Goal: Task Accomplishment & Management: Complete application form

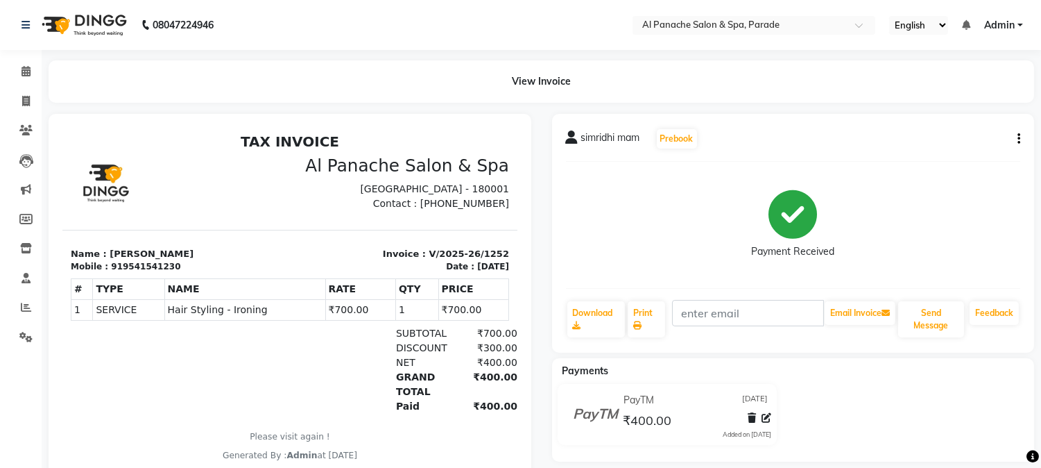
select select "service"
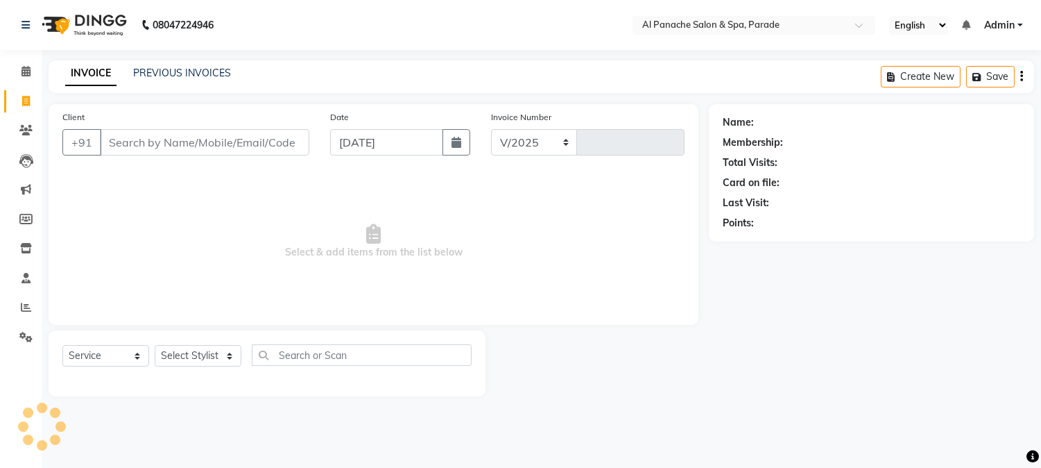
select select "463"
type input "1253"
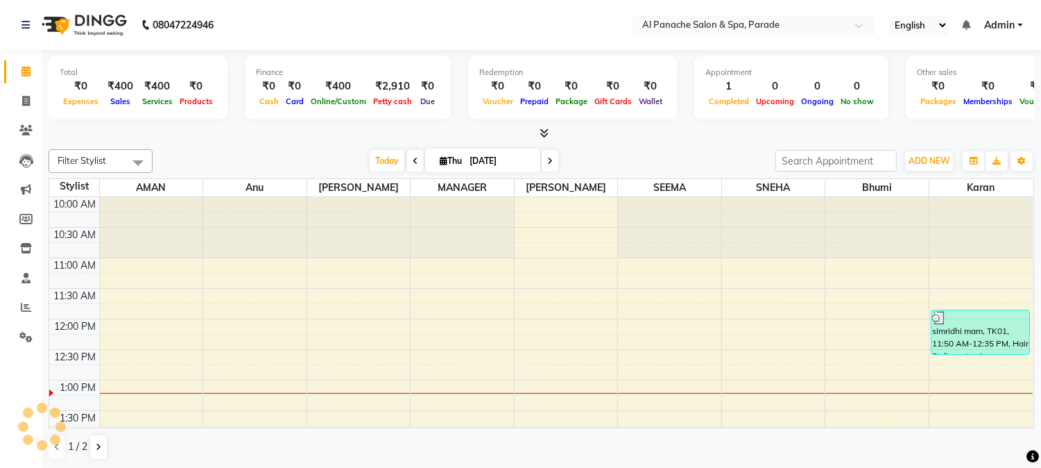
scroll to position [184, 0]
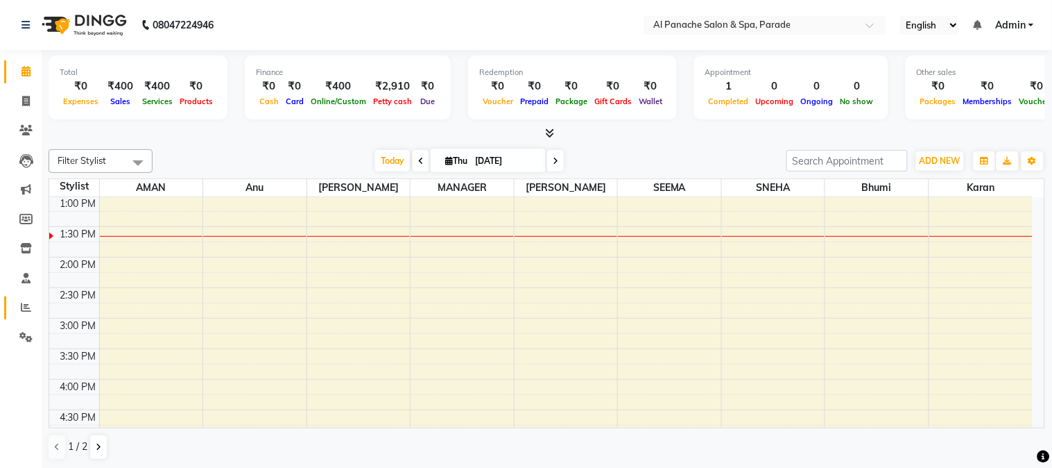
drag, startPoint x: 80, startPoint y: 0, endPoint x: 22, endPoint y: 317, distance: 322.3
click at [22, 317] on ul "Calendar Invoice Clients Leads Marketing Members Inventory Staff Reports Settin…" at bounding box center [21, 208] width 42 height 302
click at [22, 317] on link "Reports" at bounding box center [20, 307] width 33 height 23
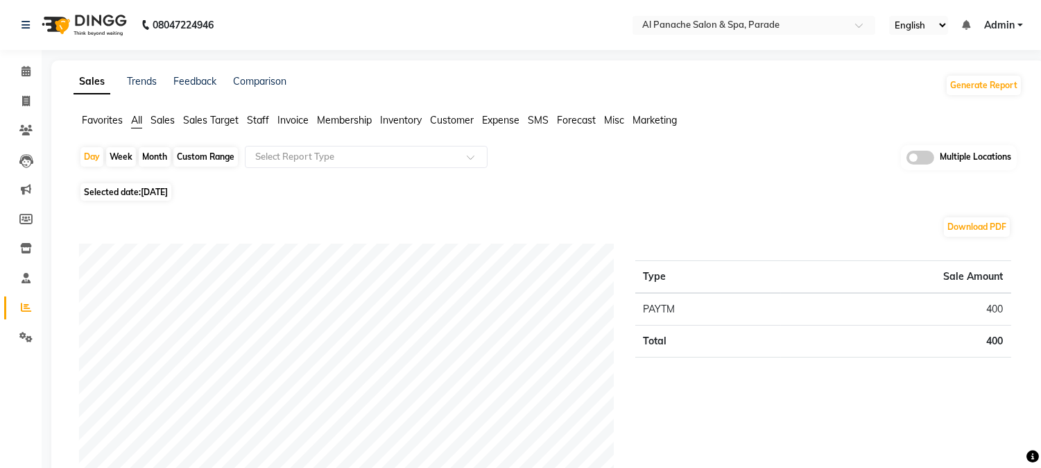
click at [170, 157] on div "Month" at bounding box center [155, 156] width 32 height 19
select select "9"
select select "2025"
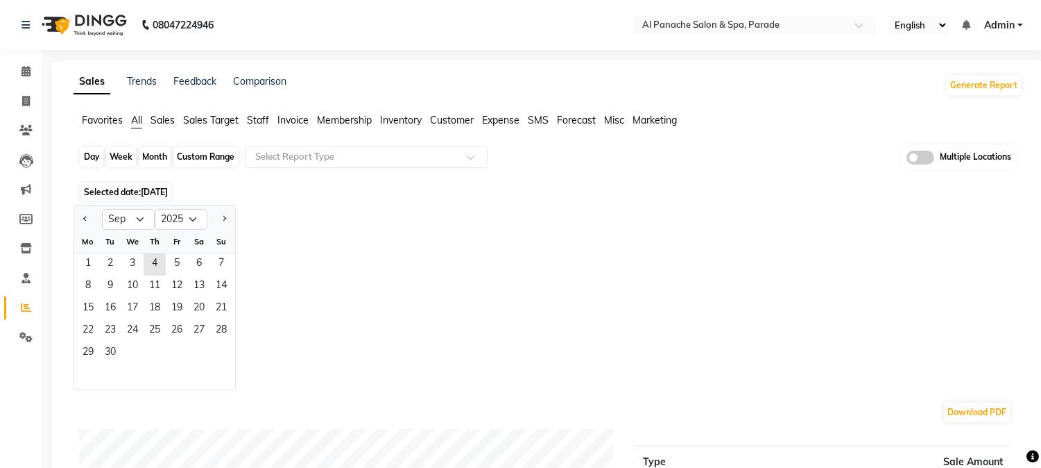
click at [157, 163] on div "Month" at bounding box center [155, 156] width 32 height 19
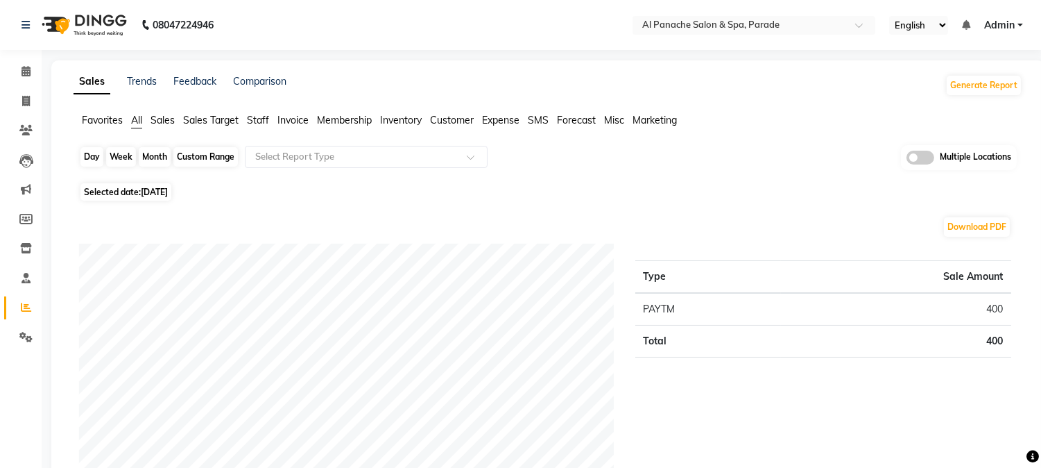
click at [153, 160] on div "Month" at bounding box center [155, 156] width 32 height 19
select select "9"
select select "2025"
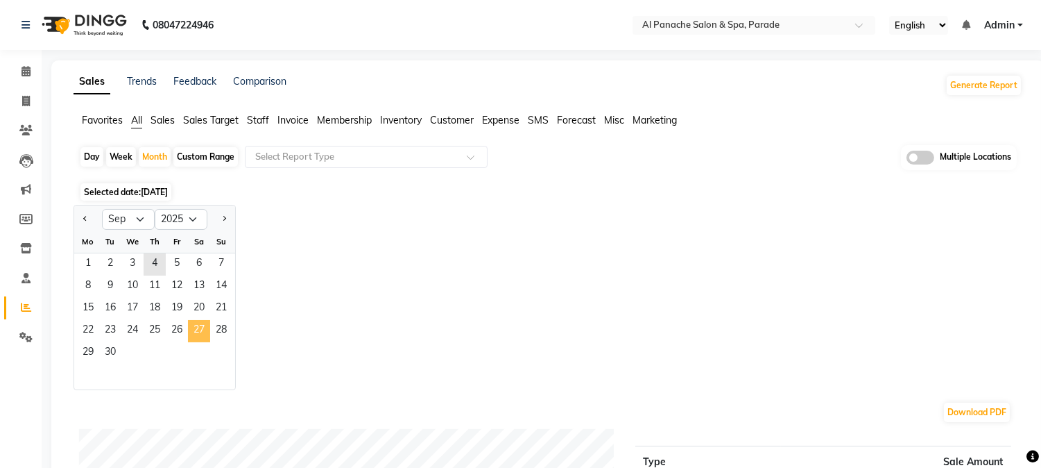
click at [192, 337] on span "27" at bounding box center [199, 331] width 22 height 22
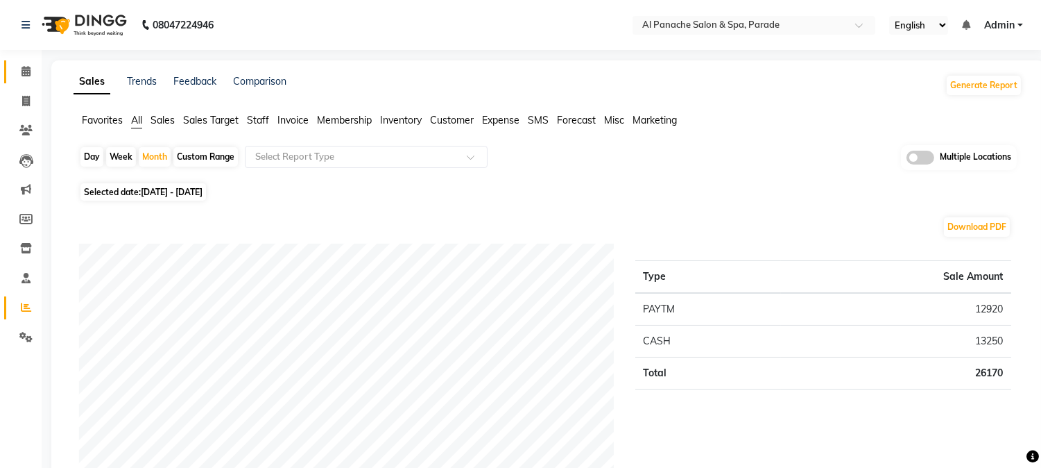
click at [24, 80] on link "Calendar" at bounding box center [20, 71] width 33 height 23
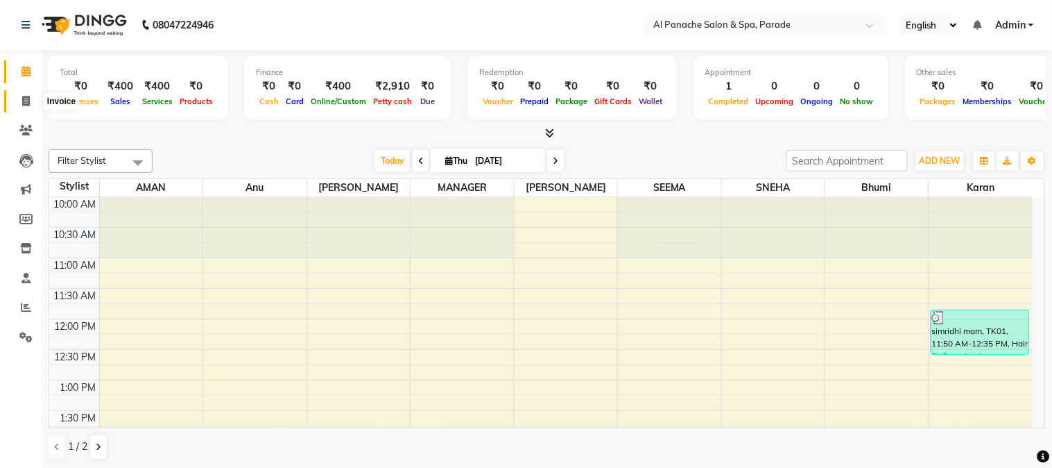
click at [23, 97] on icon at bounding box center [26, 101] width 8 height 10
select select "service"
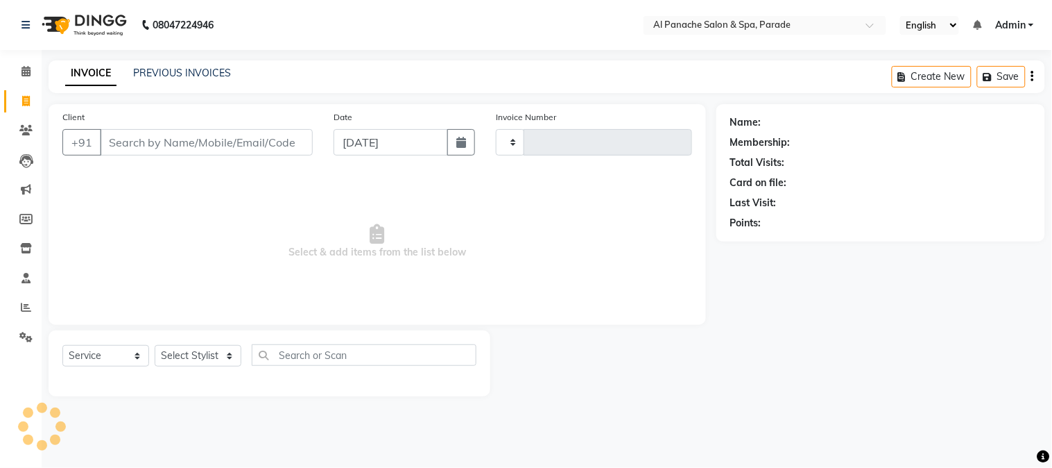
type input "1253"
select select "463"
click at [126, 136] on input "Client" at bounding box center [206, 142] width 213 height 26
click at [210, 144] on input "Client" at bounding box center [206, 142] width 213 height 26
click at [225, 150] on input "Client" at bounding box center [206, 142] width 213 height 26
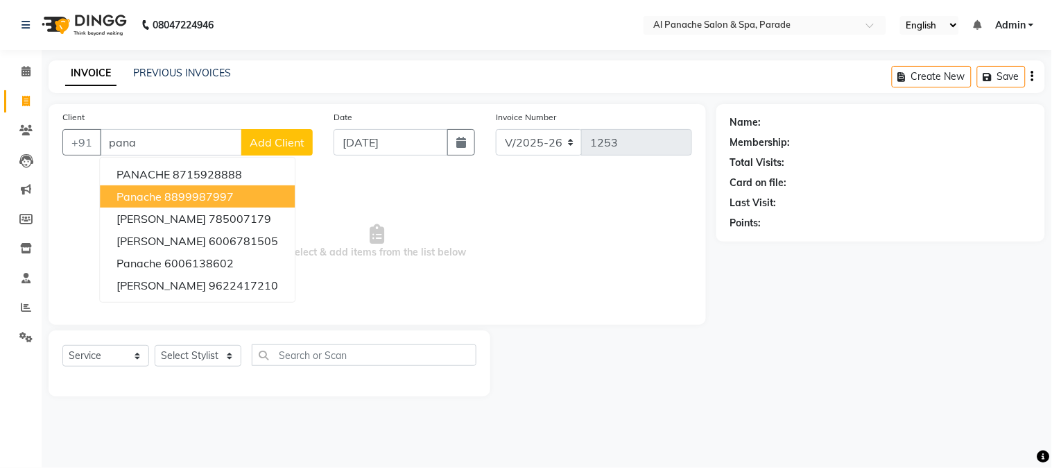
click at [212, 188] on button "panache 8899987997" at bounding box center [197, 196] width 195 height 22
type input "8899987997"
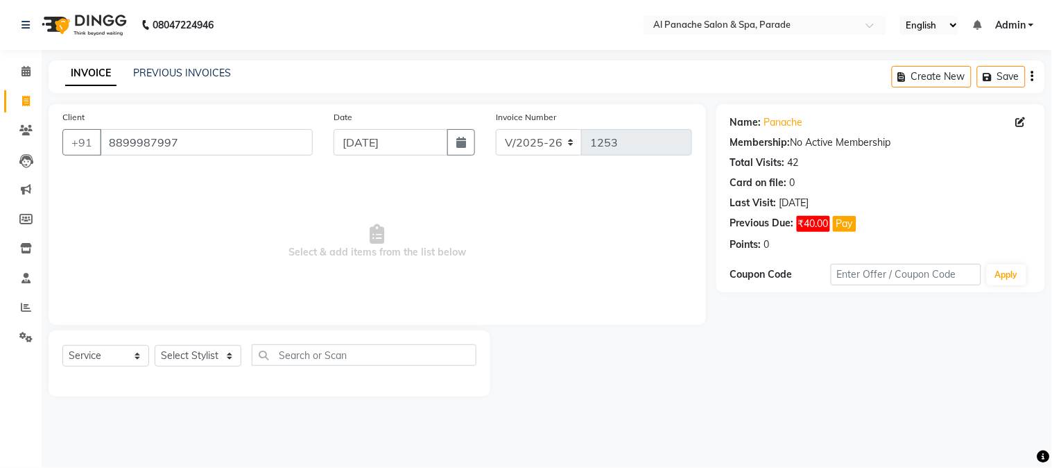
click at [218, 343] on div "Select Service Product Membership Package Voucher Prepaid Gift Card Select Styl…" at bounding box center [270, 363] width 442 height 66
drag, startPoint x: 216, startPoint y: 366, endPoint x: 198, endPoint y: 301, distance: 67.0
click at [198, 301] on div "Client [PHONE_NUMBER] Date [DATE] Invoice Number V/2025 V/[PHONE_NUMBER] Select…" at bounding box center [377, 250] width 678 height 292
select select "86270"
click at [155, 345] on select "Select Stylist [PERSON_NAME] Bhumi [PERSON_NAME] MANAGER [PERSON_NAME] [PERSON_…" at bounding box center [198, 356] width 87 height 22
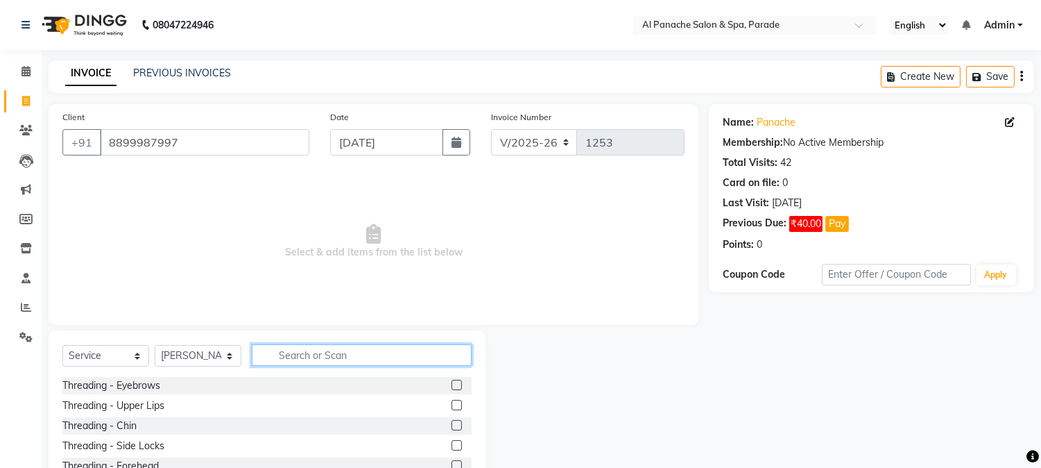
click at [321, 354] on input "text" at bounding box center [362, 355] width 220 height 22
click at [452, 384] on label at bounding box center [457, 384] width 10 height 10
click at [452, 384] on input "checkbox" at bounding box center [456, 385] width 9 height 9
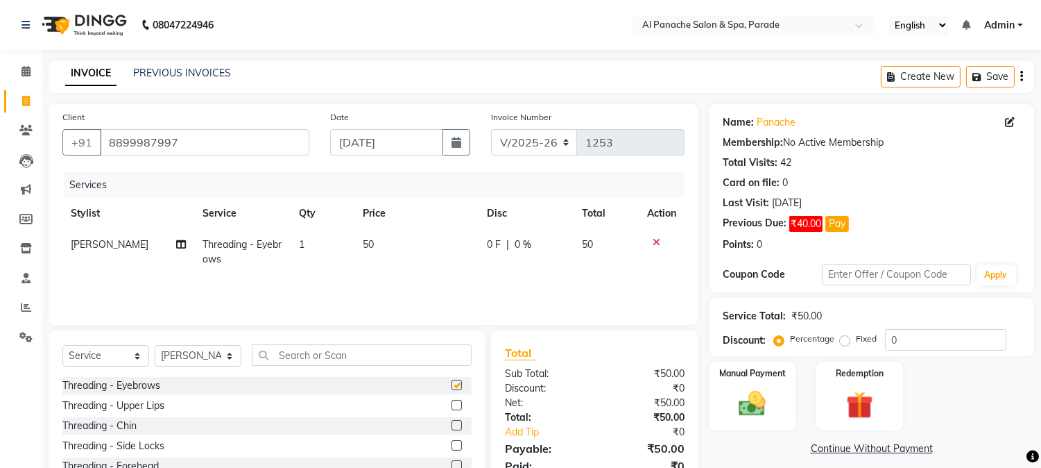
checkbox input "false"
click at [452, 402] on label at bounding box center [457, 405] width 10 height 10
click at [452, 402] on input "checkbox" at bounding box center [456, 405] width 9 height 9
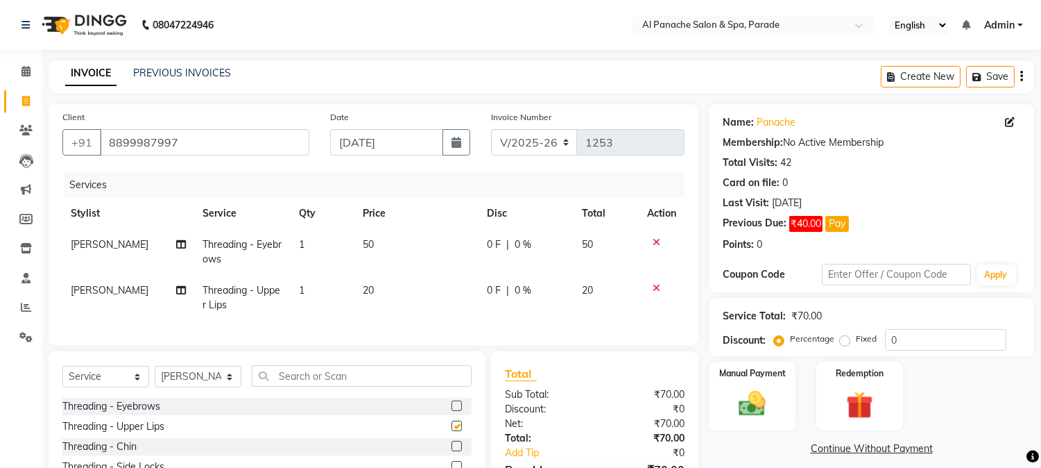
checkbox input "false"
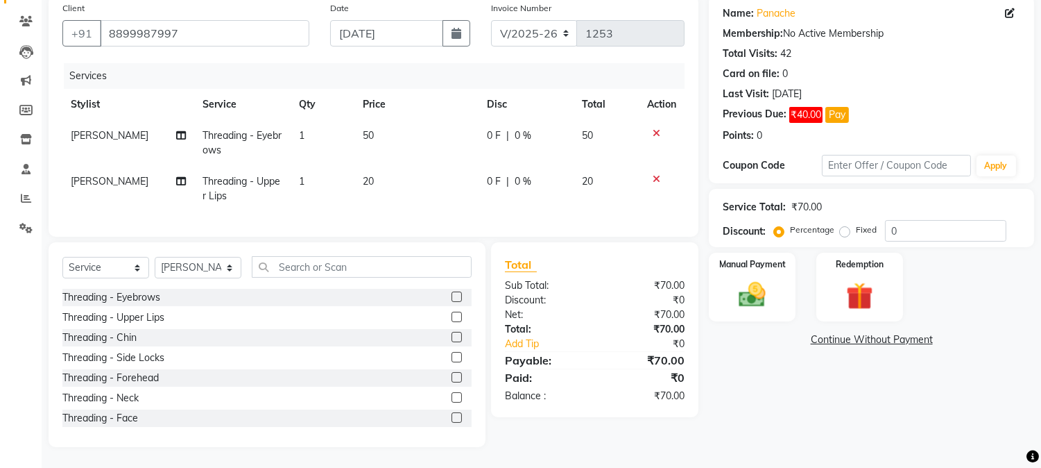
click at [452, 333] on label at bounding box center [457, 337] width 10 height 10
click at [452, 333] on input "checkbox" at bounding box center [456, 337] width 9 height 9
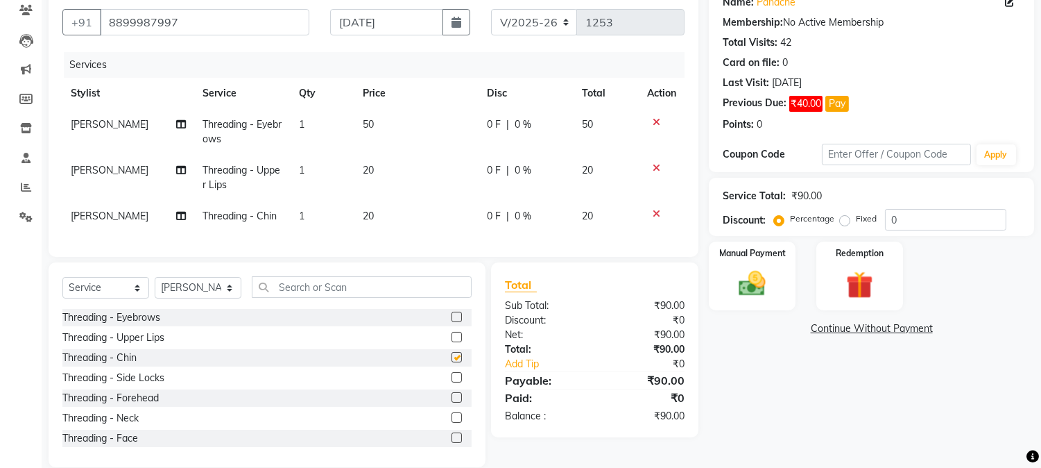
checkbox input "false"
click at [368, 214] on span "20" at bounding box center [368, 215] width 11 height 12
select select "86270"
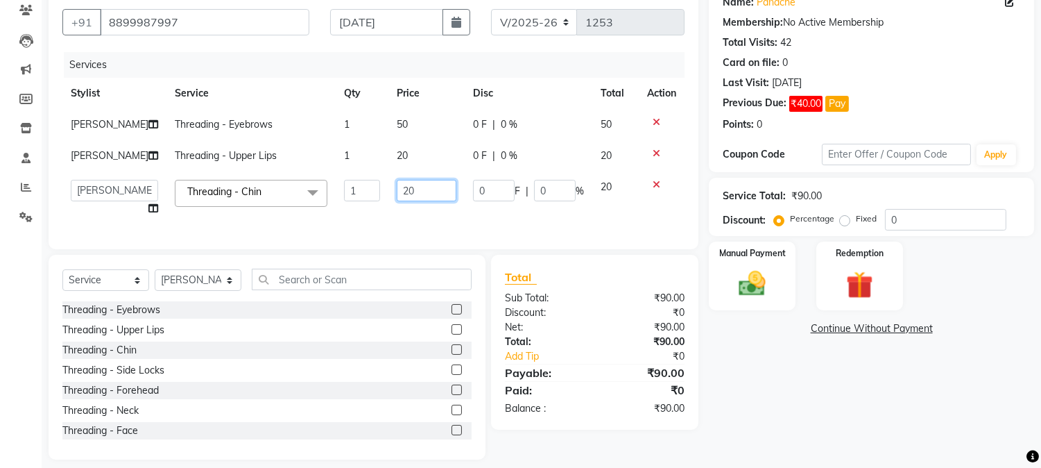
click at [402, 189] on input "20" at bounding box center [427, 191] width 60 height 22
type input "2"
type input "30"
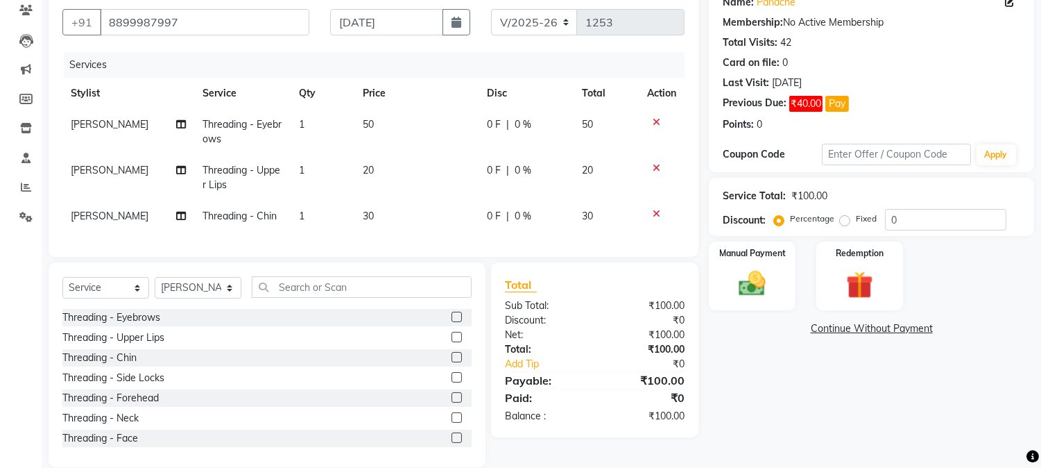
click at [753, 342] on div "Name: Panache Membership: No Active Membership Total Visits: 42 Card on file: 0…" at bounding box center [877, 225] width 336 height 483
click at [751, 282] on img at bounding box center [753, 284] width 46 height 33
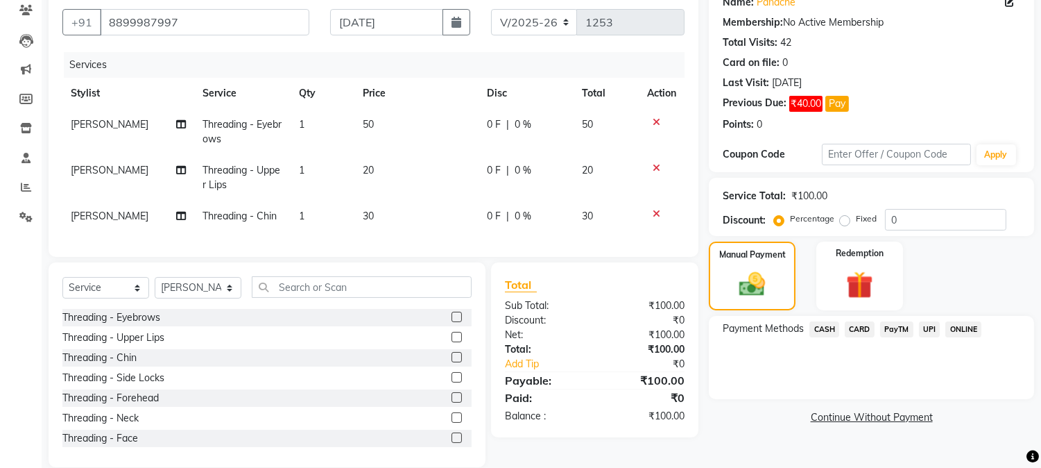
click at [824, 331] on span "CASH" at bounding box center [825, 329] width 30 height 16
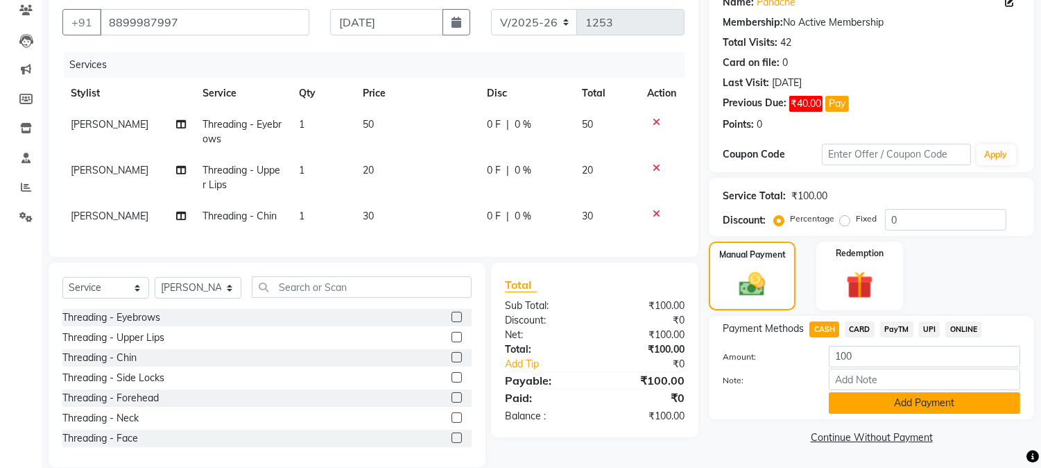
click at [856, 400] on button "Add Payment" at bounding box center [924, 403] width 191 height 22
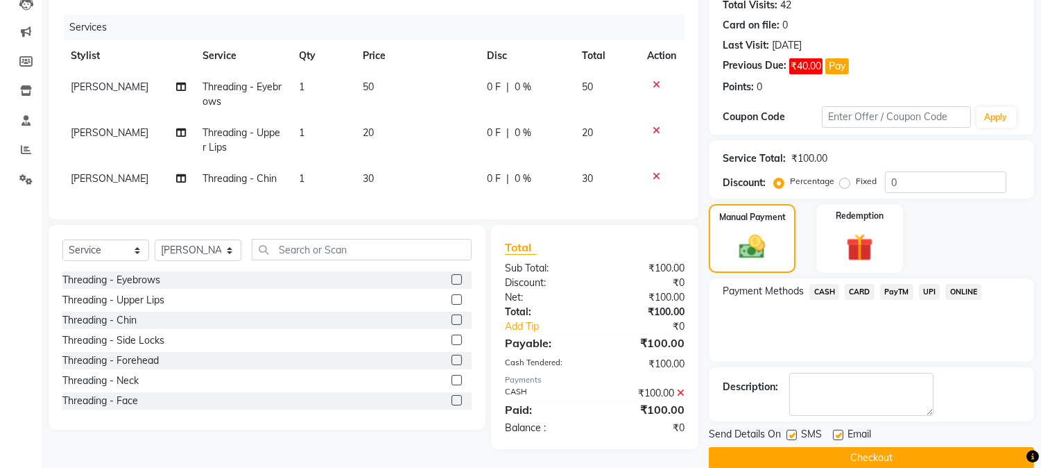
scroll to position [178, 0]
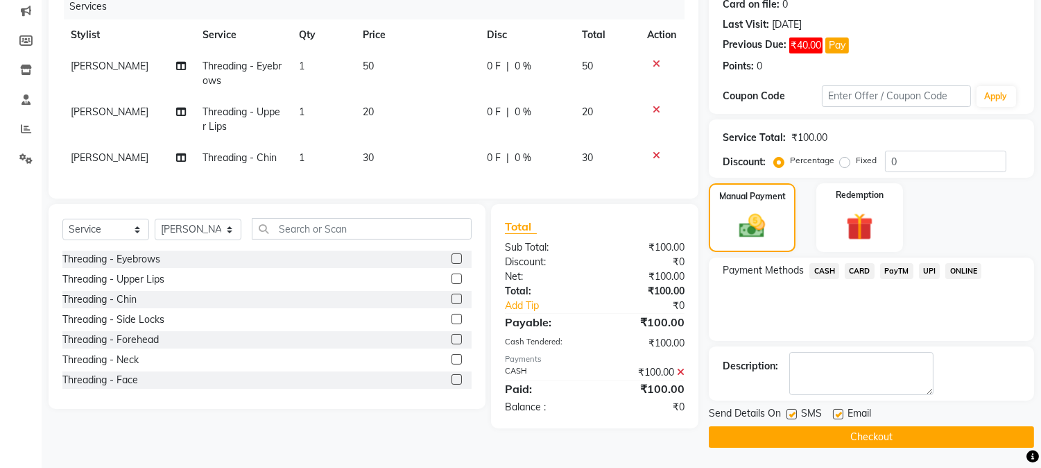
click at [855, 431] on button "Checkout" at bounding box center [871, 437] width 325 height 22
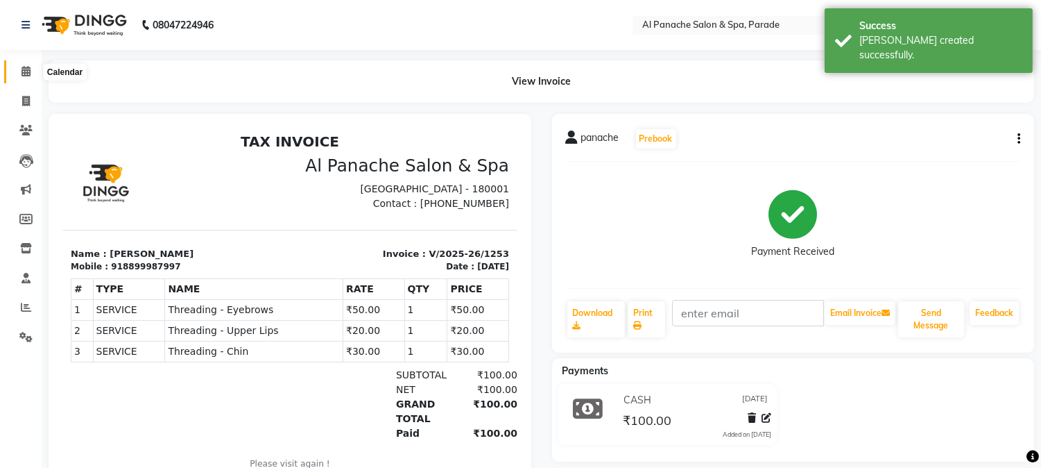
click at [25, 67] on icon at bounding box center [26, 71] width 9 height 10
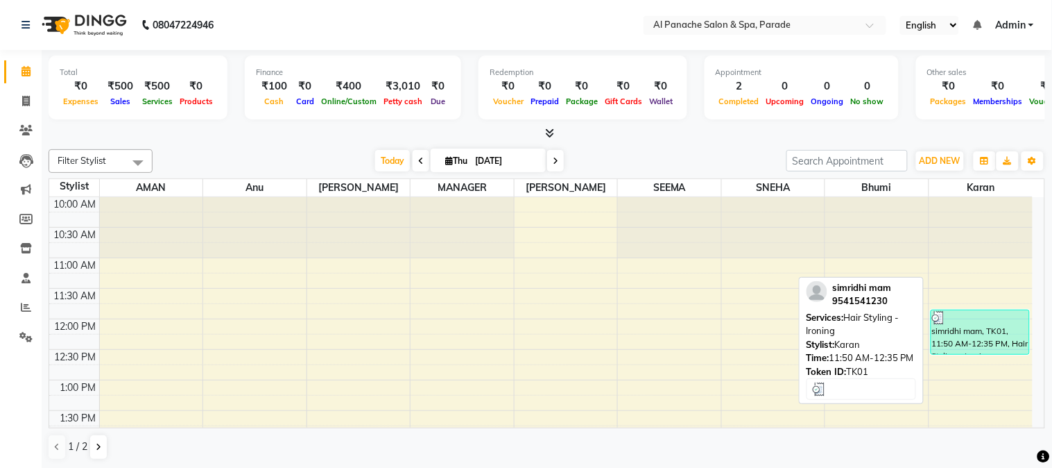
click at [991, 322] on div at bounding box center [980, 318] width 96 height 14
select select "3"
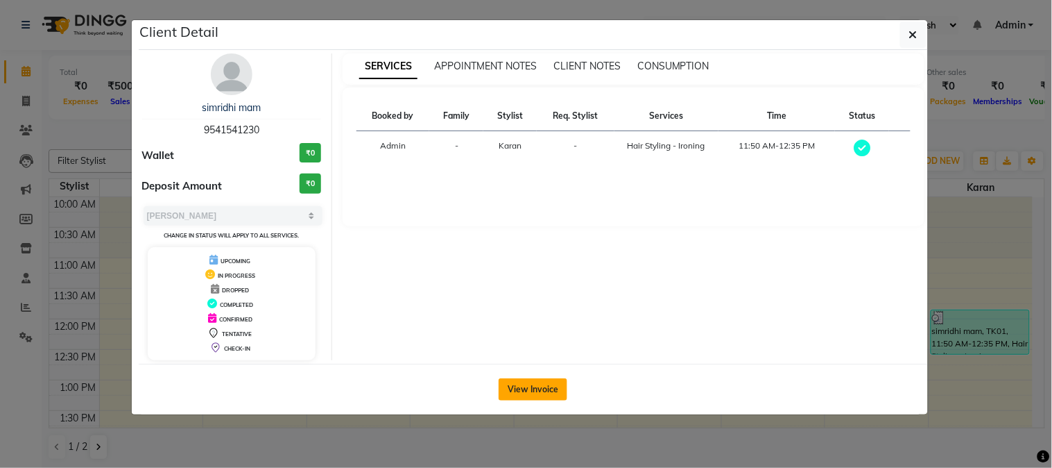
click at [508, 388] on button "View Invoice" at bounding box center [533, 389] width 69 height 22
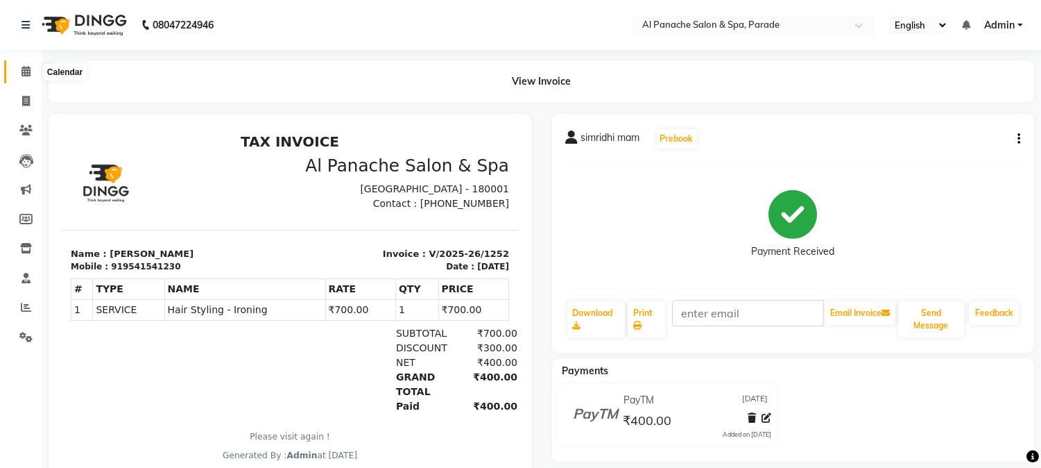
click at [22, 67] on icon at bounding box center [26, 71] width 9 height 10
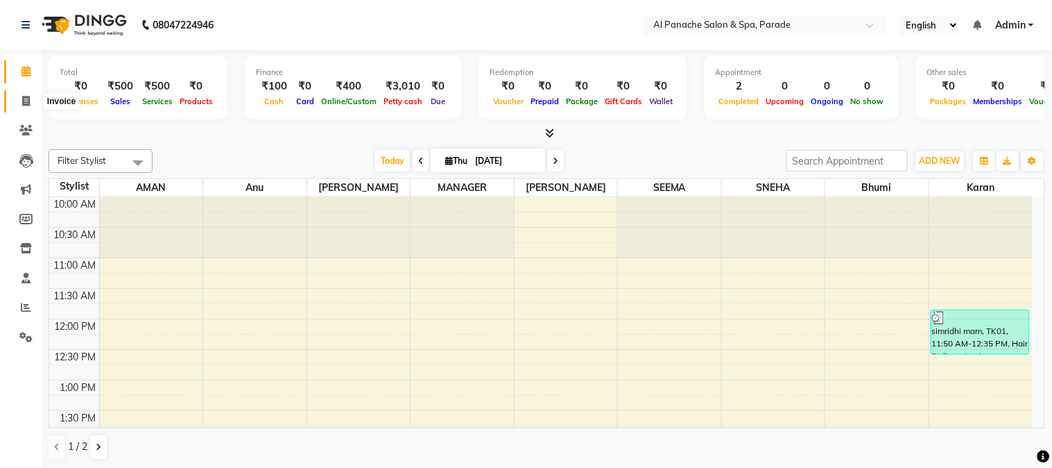
click at [25, 99] on icon at bounding box center [26, 101] width 8 height 10
select select "service"
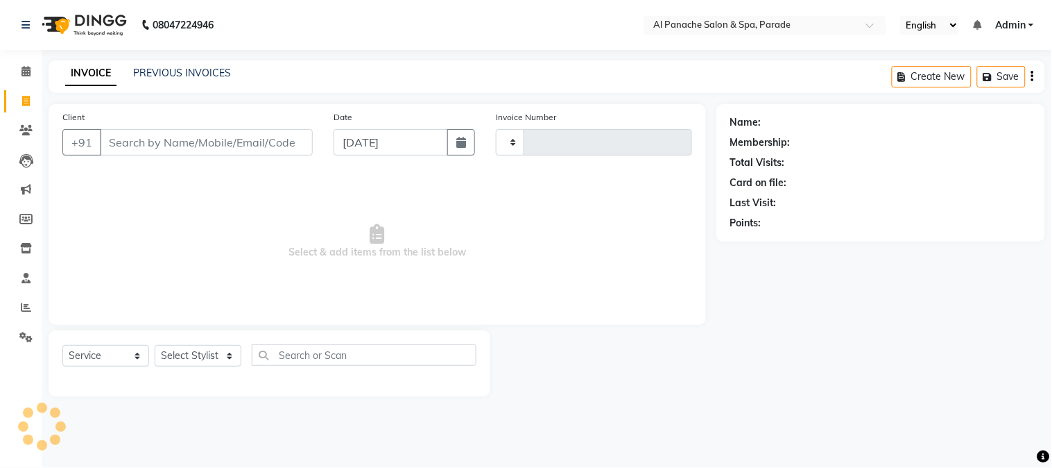
type input "1254"
select select "463"
click at [230, 149] on input "Client" at bounding box center [206, 142] width 213 height 26
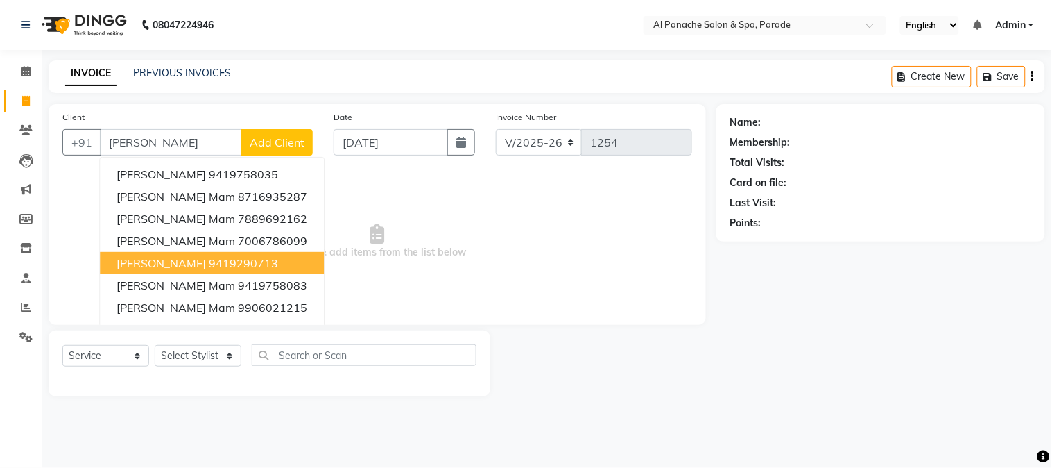
click at [231, 265] on ngb-highlight "9419290713" at bounding box center [243, 263] width 69 height 14
type input "9419290713"
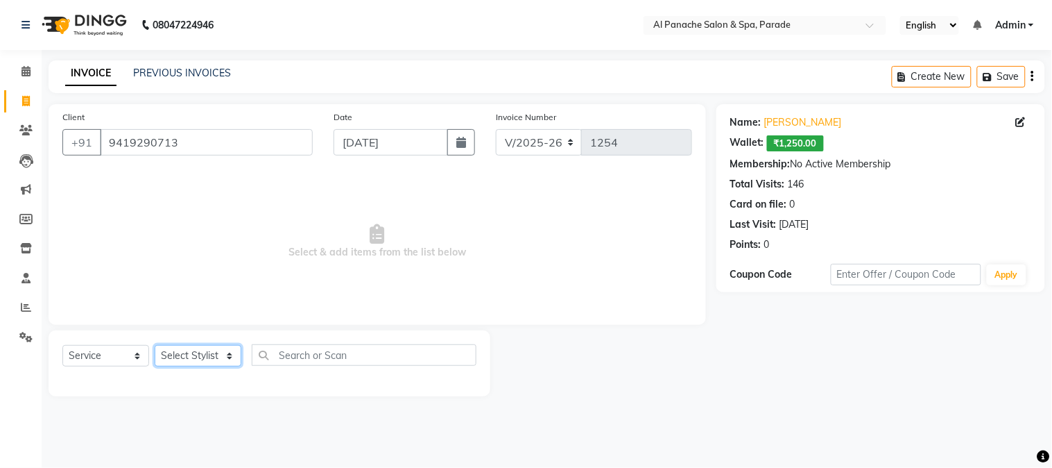
click at [188, 361] on select "Select Stylist [PERSON_NAME] Bhumi [PERSON_NAME] MANAGER [PERSON_NAME] [PERSON_…" at bounding box center [198, 356] width 87 height 22
select select "48206"
click at [155, 345] on select "Select Stylist [PERSON_NAME] Bhumi [PERSON_NAME] MANAGER [PERSON_NAME] [PERSON_…" at bounding box center [198, 356] width 87 height 22
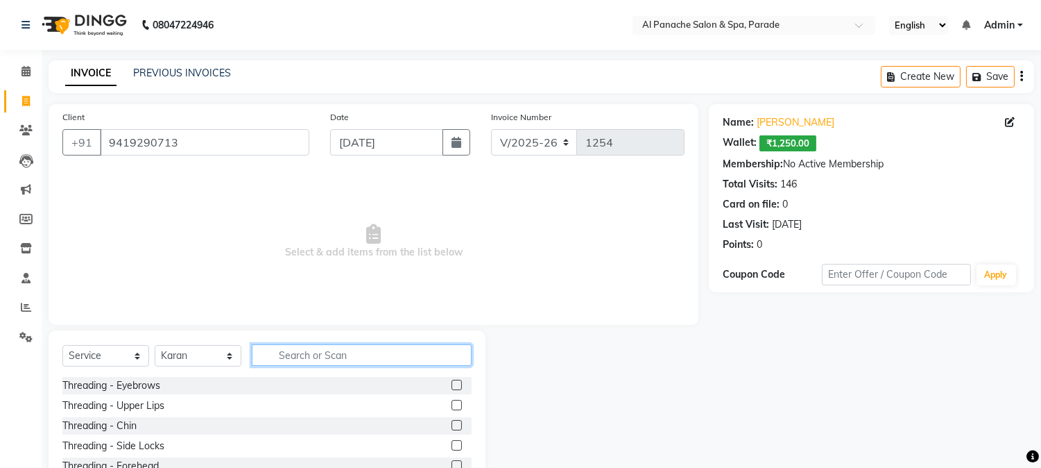
click at [404, 363] on input "text" at bounding box center [362, 355] width 220 height 22
type input "h"
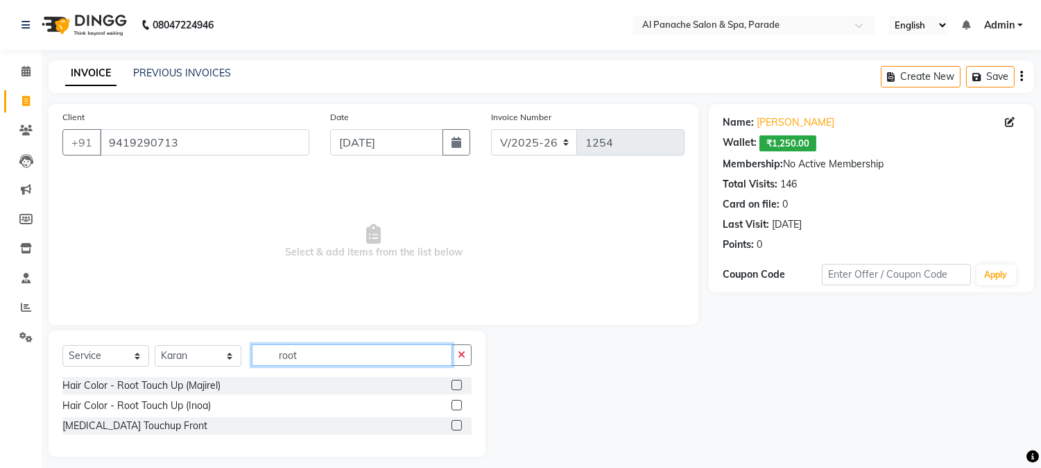
type input "root"
click at [452, 384] on label at bounding box center [457, 384] width 10 height 10
click at [452, 384] on input "checkbox" at bounding box center [456, 385] width 9 height 9
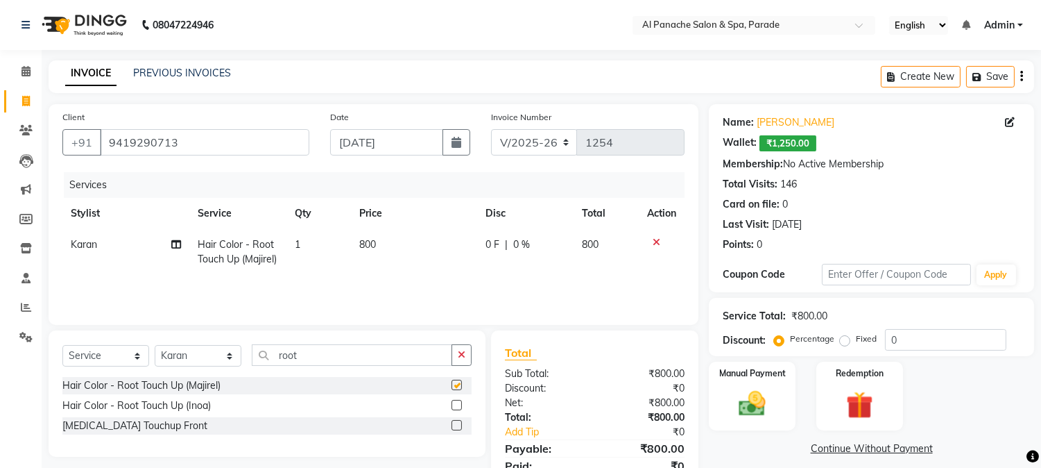
checkbox input "false"
click at [350, 354] on input "root" at bounding box center [352, 355] width 200 height 22
click at [214, 363] on select "Select Stylist [PERSON_NAME] Bhumi [PERSON_NAME] MANAGER [PERSON_NAME] [PERSON_…" at bounding box center [198, 356] width 87 height 22
select select "86270"
click at [155, 346] on select "Select Stylist [PERSON_NAME] Bhumi [PERSON_NAME] MANAGER [PERSON_NAME] [PERSON_…" at bounding box center [198, 356] width 87 height 22
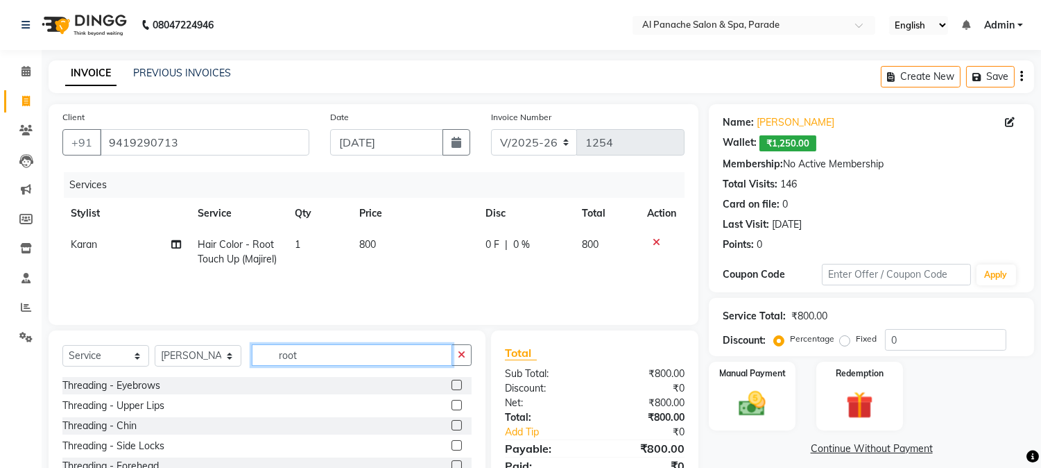
click at [323, 361] on input "root" at bounding box center [352, 355] width 200 height 22
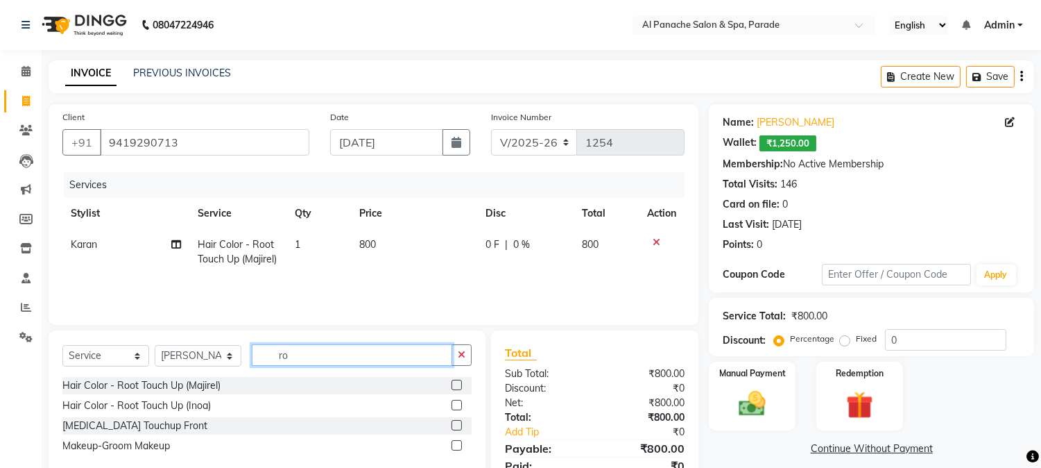
type input "r"
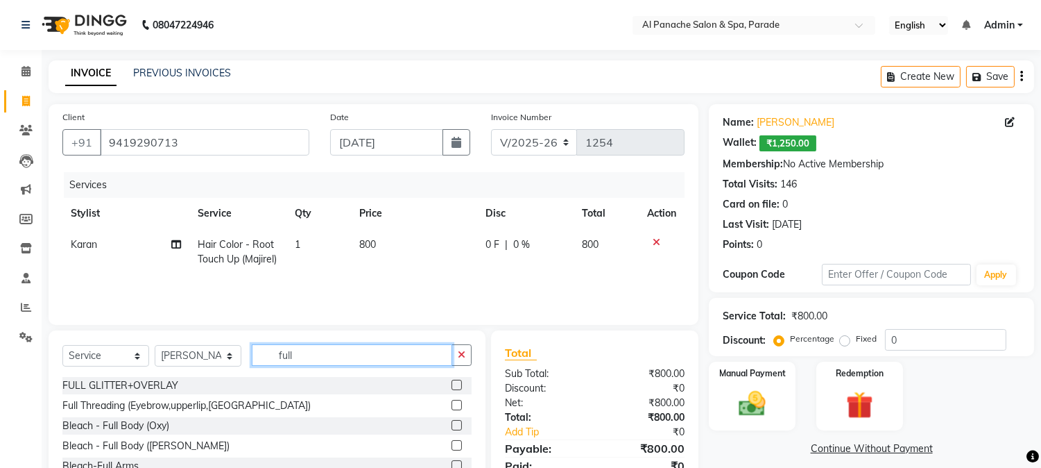
type input "full"
click at [452, 404] on label at bounding box center [457, 405] width 10 height 10
click at [452, 404] on input "checkbox" at bounding box center [456, 405] width 9 height 9
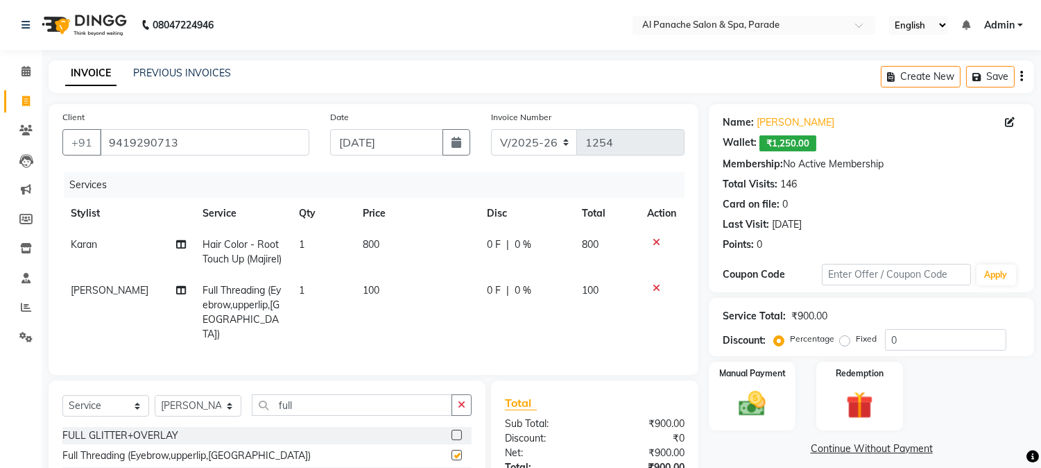
checkbox input "false"
click at [765, 382] on div "Manual Payment" at bounding box center [753, 395] width 90 height 71
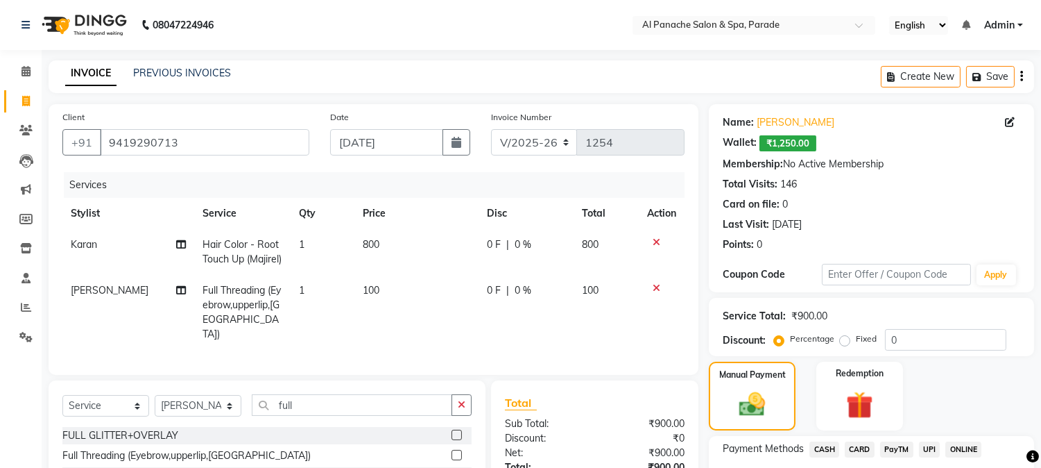
click at [856, 337] on label "Fixed" at bounding box center [866, 338] width 21 height 12
click at [843, 337] on input "Fixed" at bounding box center [848, 339] width 10 height 10
radio input "true"
click at [968, 339] on input "0" at bounding box center [945, 340] width 121 height 22
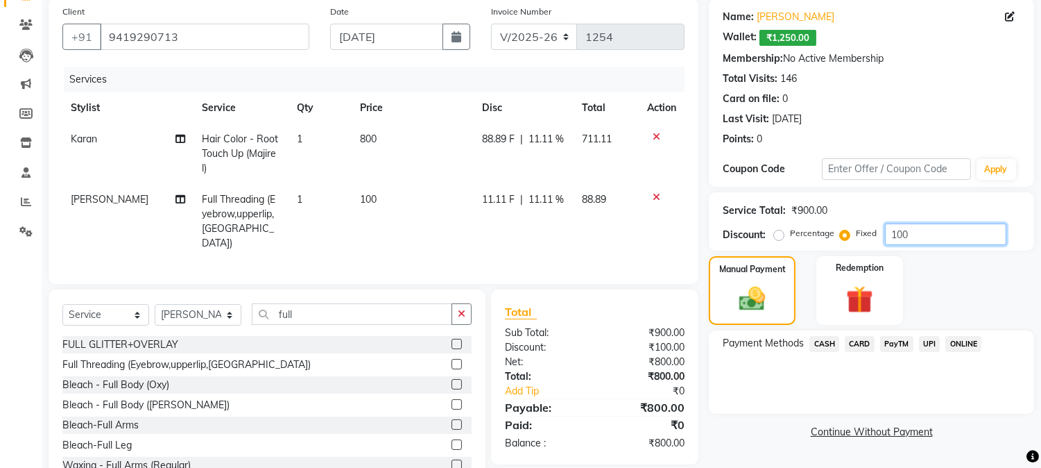
scroll to position [149, 0]
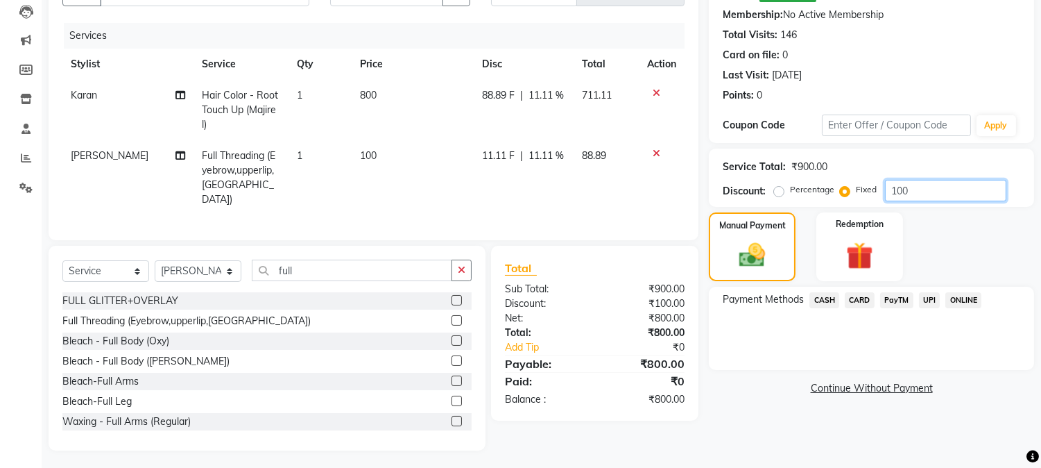
type input "100"
click at [887, 300] on span "PayTM" at bounding box center [896, 300] width 33 height 16
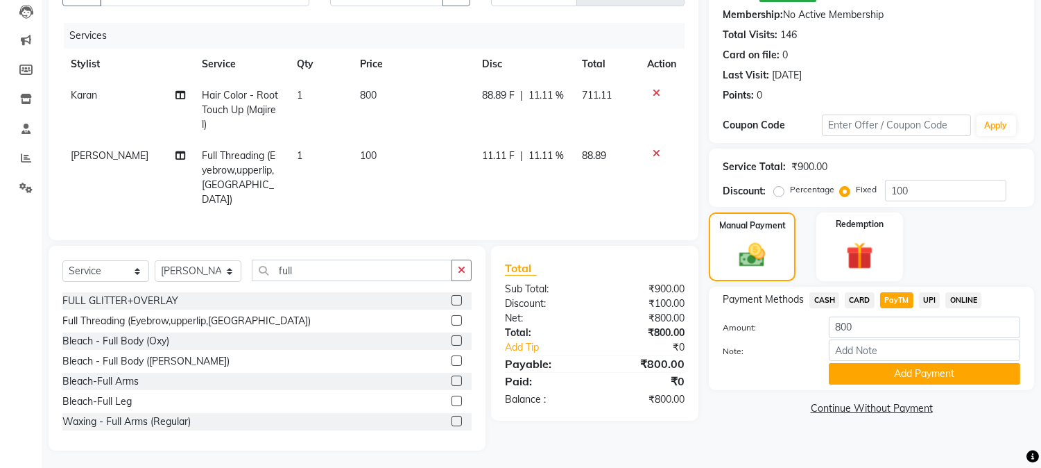
drag, startPoint x: 887, startPoint y: 300, endPoint x: 771, endPoint y: 372, distance: 136.5
click at [771, 372] on div at bounding box center [765, 374] width 106 height 22
click at [888, 373] on button "Add Payment" at bounding box center [924, 374] width 191 height 22
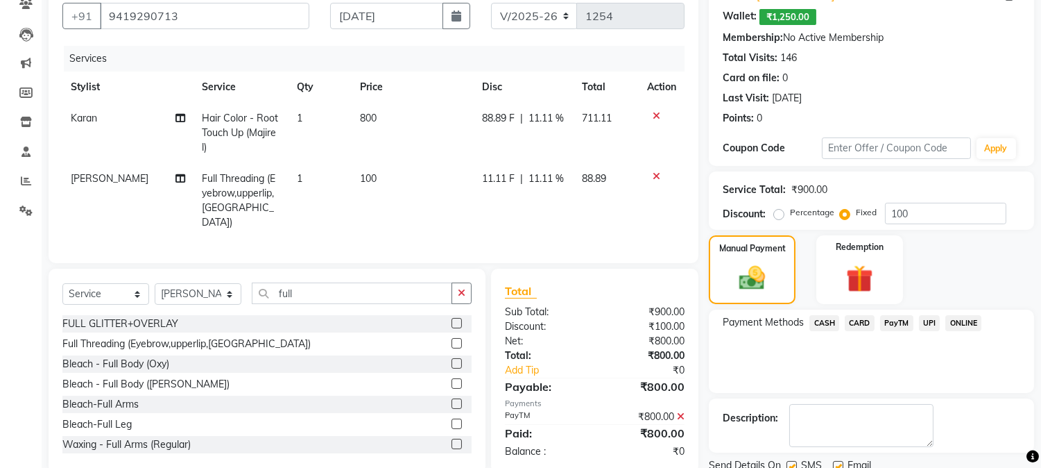
scroll to position [178, 0]
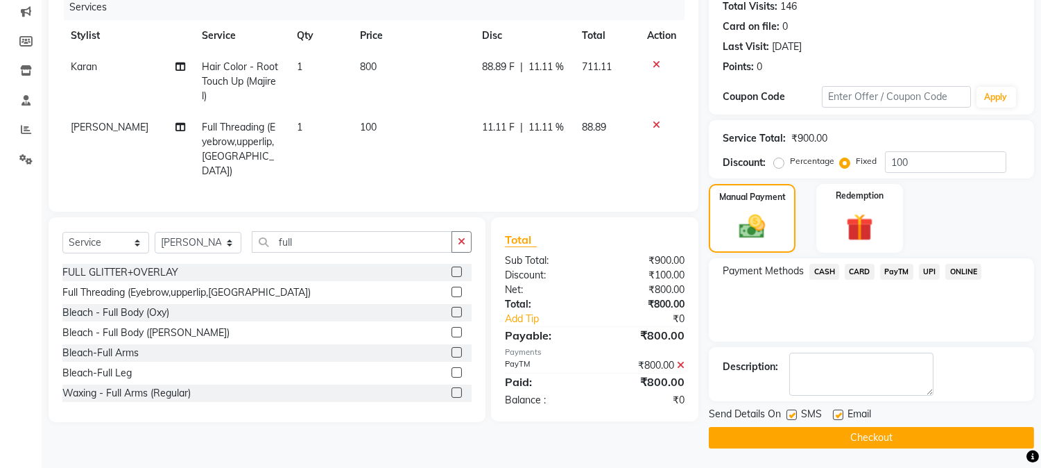
click at [857, 427] on button "Checkout" at bounding box center [871, 438] width 325 height 22
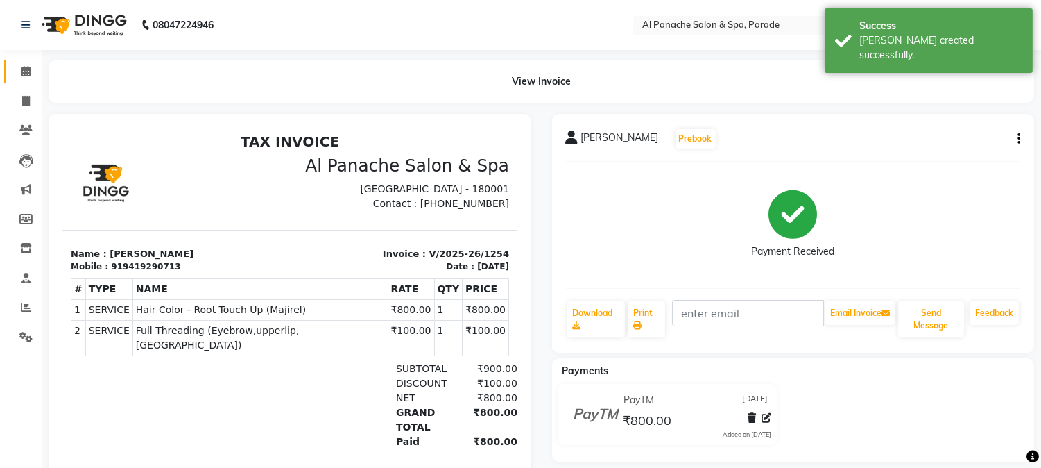
click at [11, 66] on link "Calendar" at bounding box center [20, 71] width 33 height 23
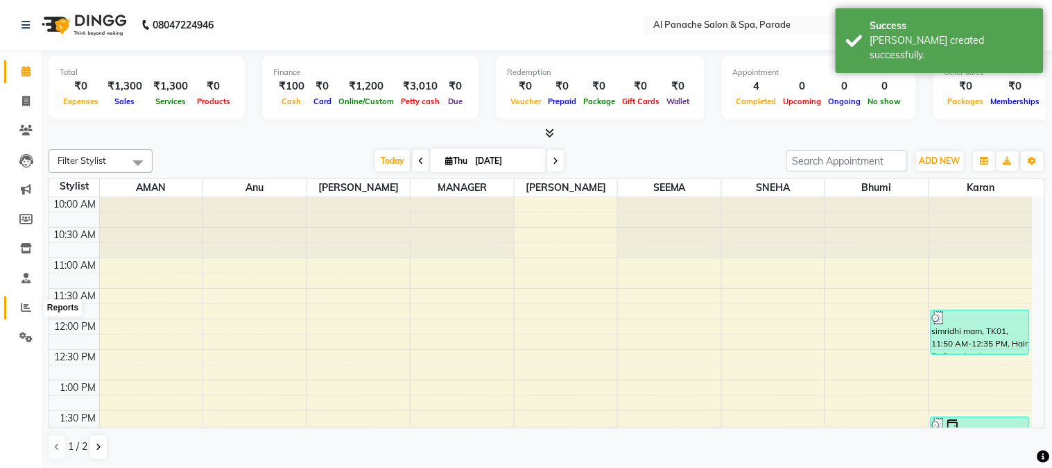
click at [28, 306] on icon at bounding box center [26, 307] width 10 height 10
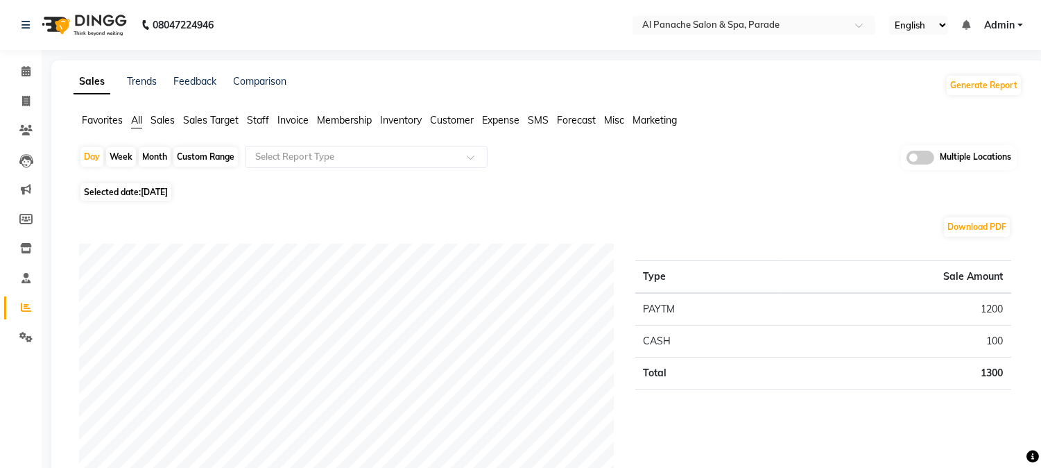
click at [105, 154] on div "Day Week Month Custom Range Select Report Type Multiple Locations" at bounding box center [548, 162] width 938 height 34
click at [95, 153] on div "Day" at bounding box center [91, 156] width 23 height 19
select select "9"
select select "2025"
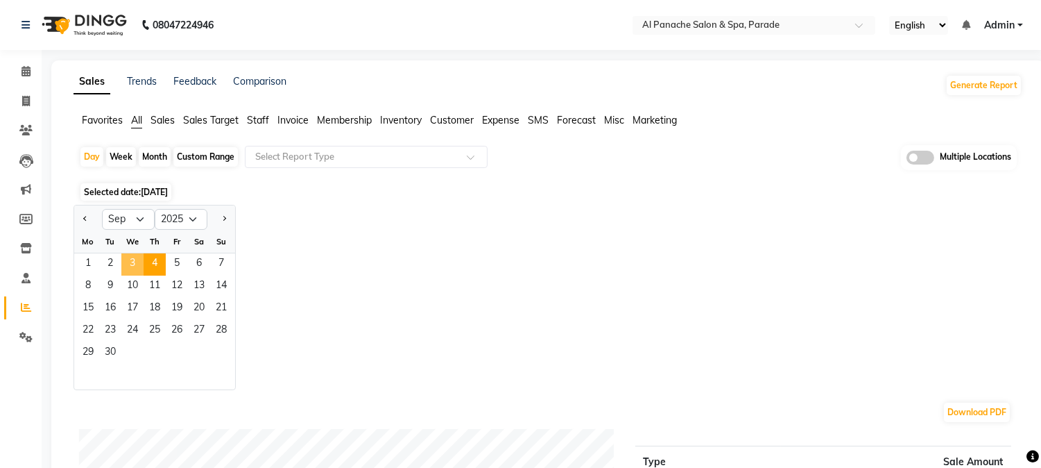
click at [135, 265] on span "3" at bounding box center [132, 264] width 22 height 22
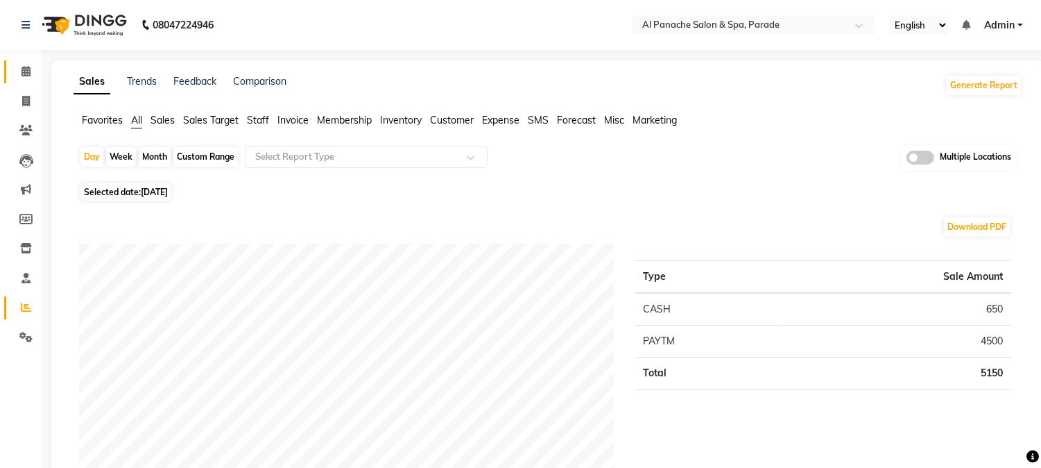
click at [28, 81] on link "Calendar" at bounding box center [20, 71] width 33 height 23
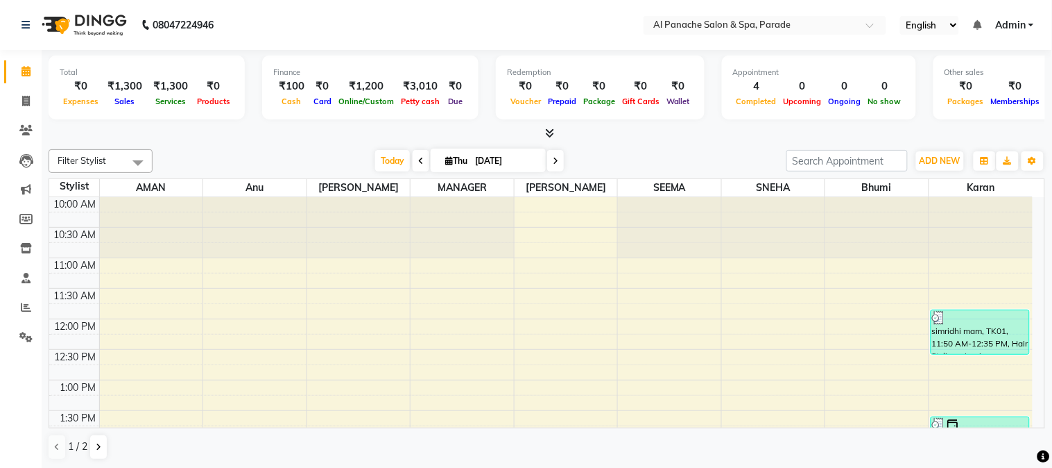
click at [418, 157] on icon at bounding box center [421, 161] width 6 height 8
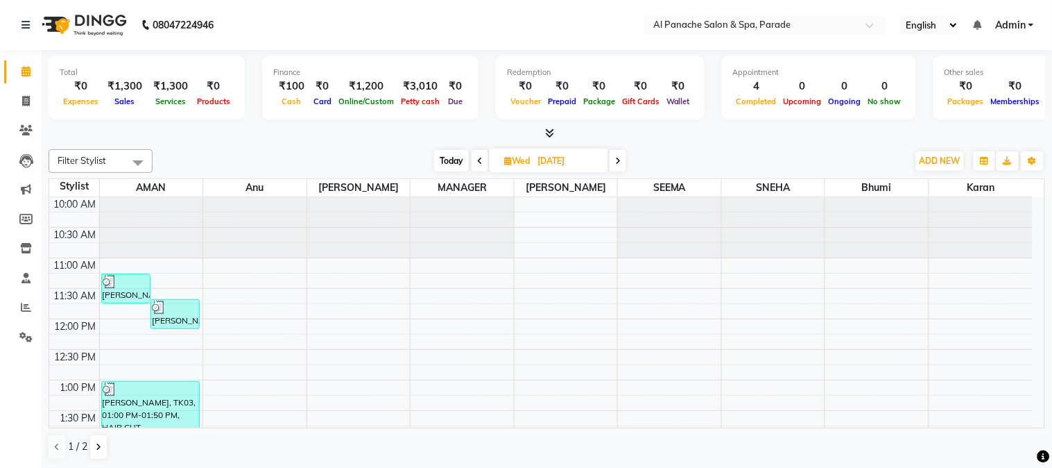
click at [619, 157] on icon at bounding box center [618, 161] width 6 height 8
type input "[DATE]"
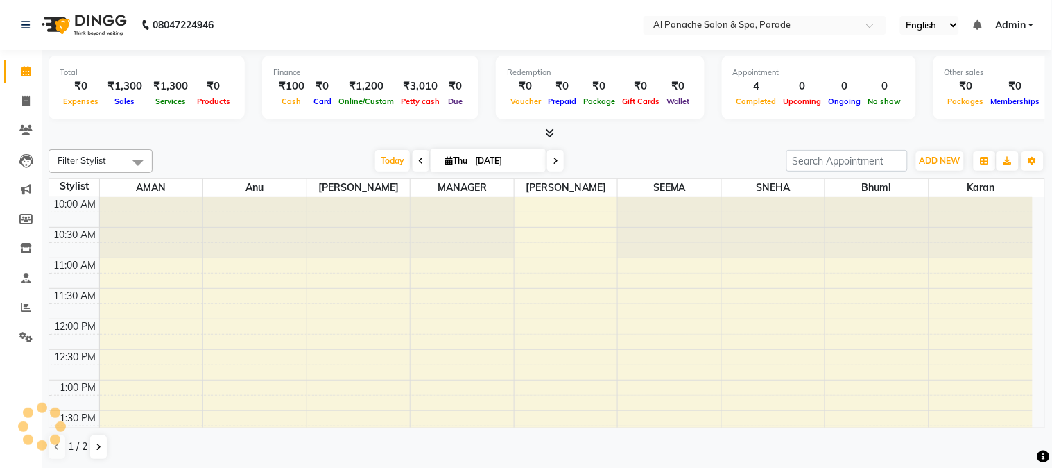
scroll to position [246, 0]
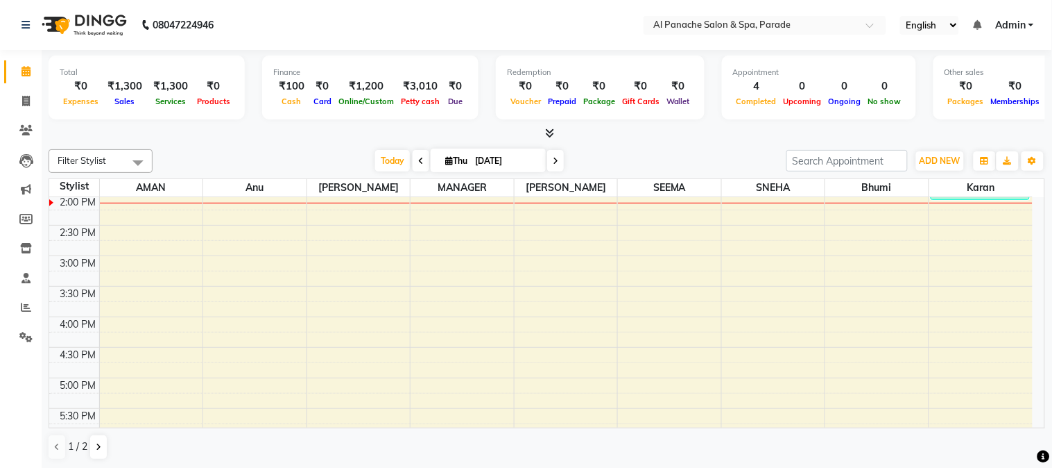
click at [504, 153] on input "[DATE]" at bounding box center [505, 161] width 69 height 21
select select "9"
select select "2025"
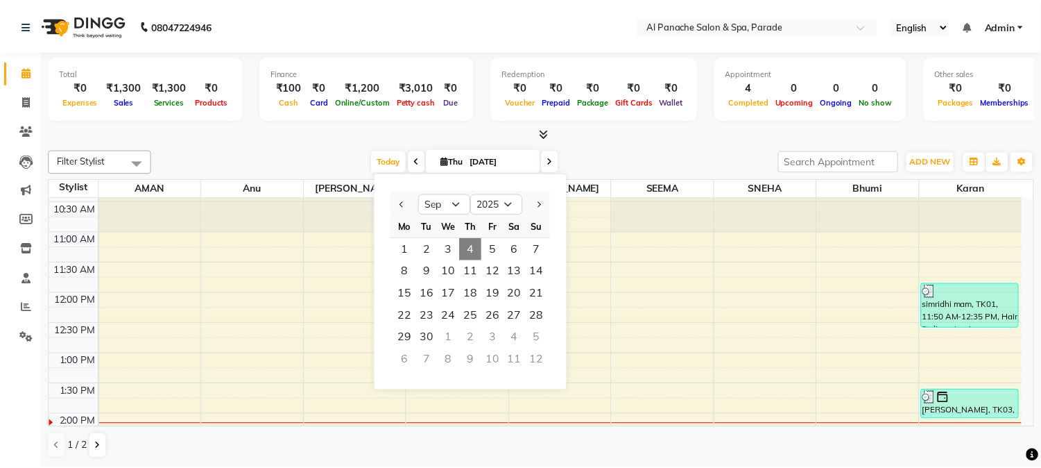
scroll to position [40, 0]
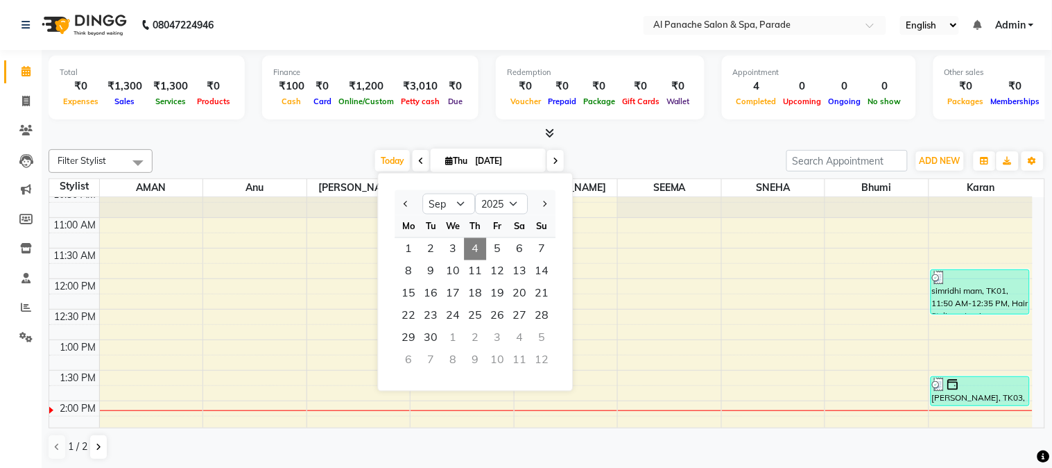
click at [622, 135] on div at bounding box center [547, 133] width 997 height 15
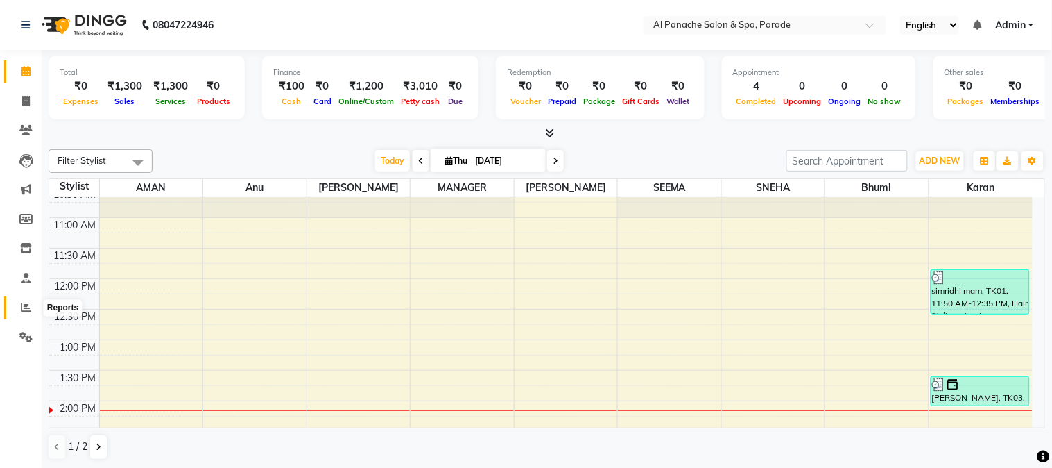
click at [31, 307] on span at bounding box center [26, 308] width 24 height 16
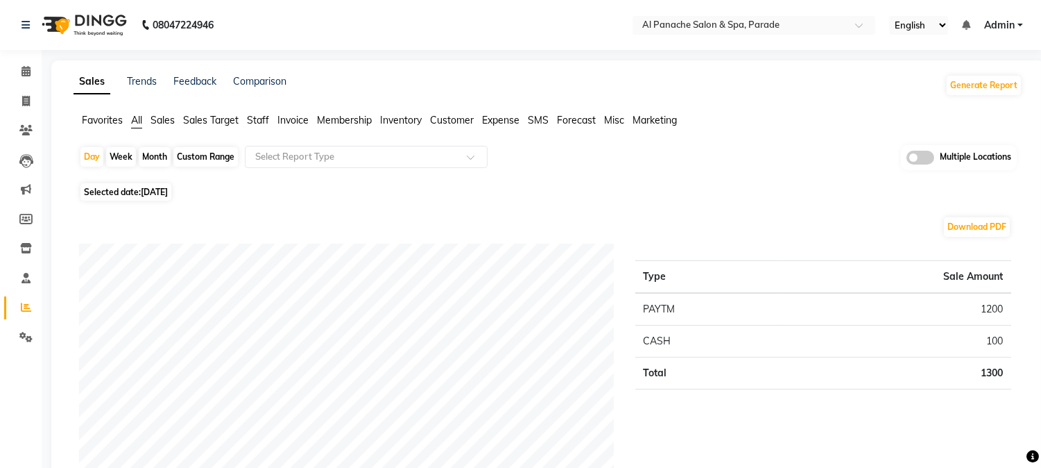
click at [115, 166] on div "Day Week Month Custom Range Select Report Type Multiple Locations" at bounding box center [548, 162] width 938 height 34
click at [126, 153] on div "Week" at bounding box center [121, 156] width 30 height 19
select select "9"
select select "2025"
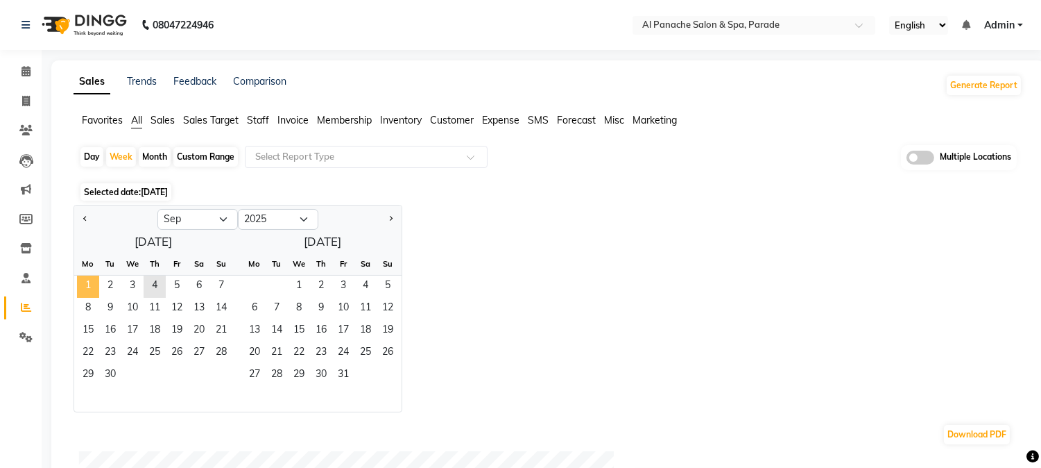
click at [90, 282] on span "1" at bounding box center [88, 286] width 22 height 22
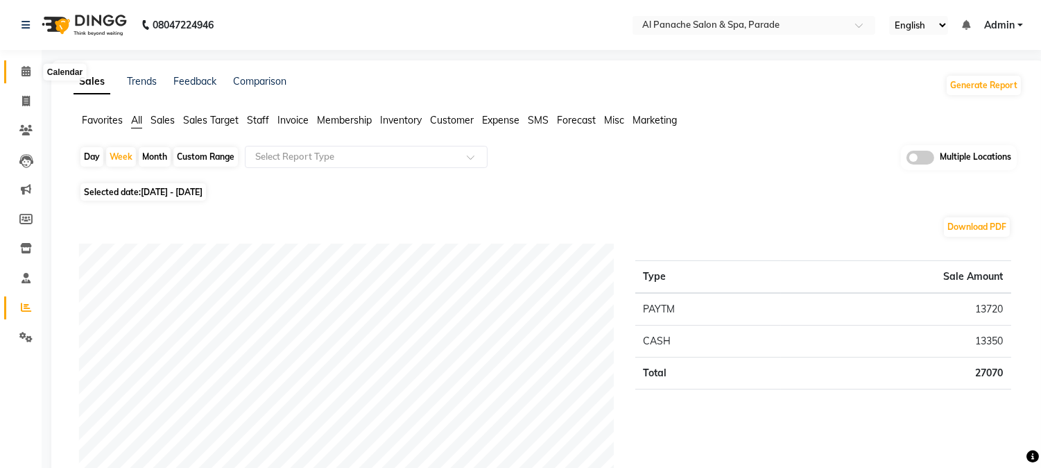
click at [19, 78] on span at bounding box center [26, 72] width 24 height 16
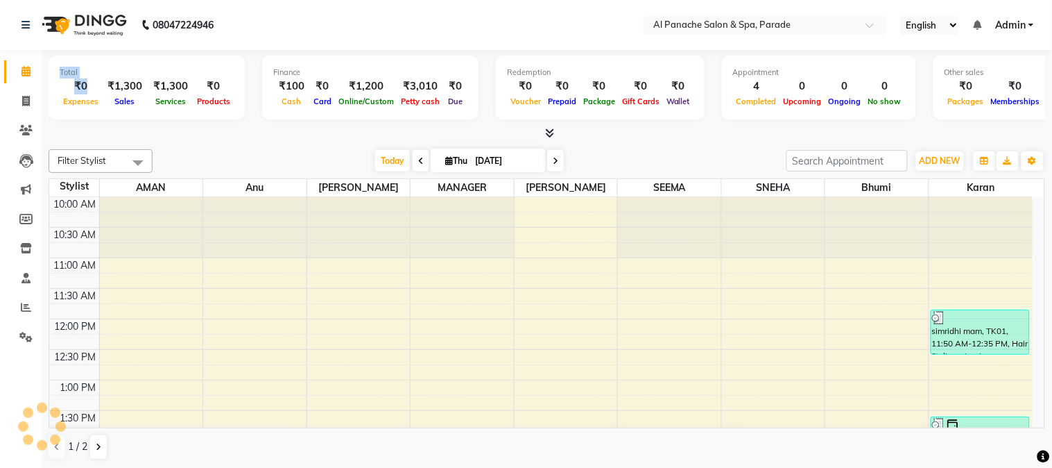
drag, startPoint x: 25, startPoint y: 86, endPoint x: 50, endPoint y: 94, distance: 26.1
click at [50, 94] on app-home "08047224946 Select Location × Al Panache Salon & Spa, Parade English ENGLISH Es…" at bounding box center [526, 234] width 1052 height 469
click at [31, 101] on span at bounding box center [26, 102] width 24 height 16
select select "service"
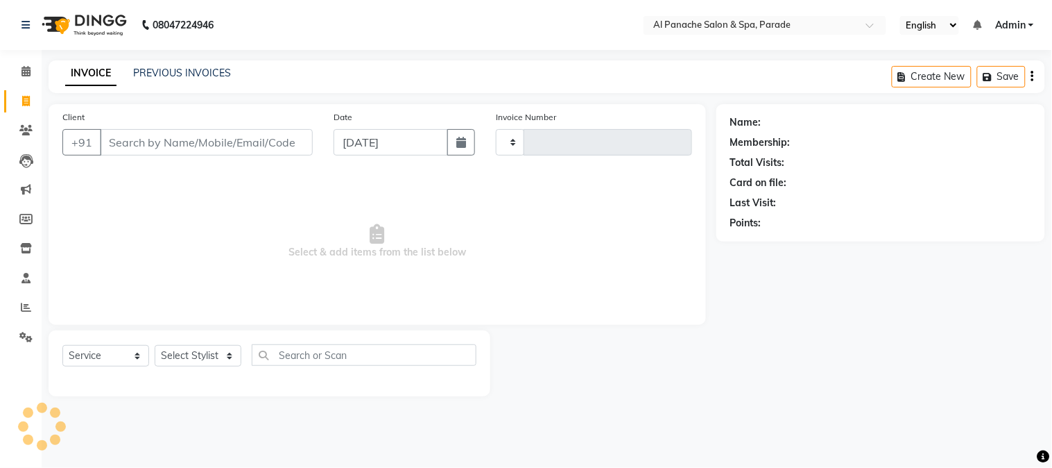
type input "1255"
select select "463"
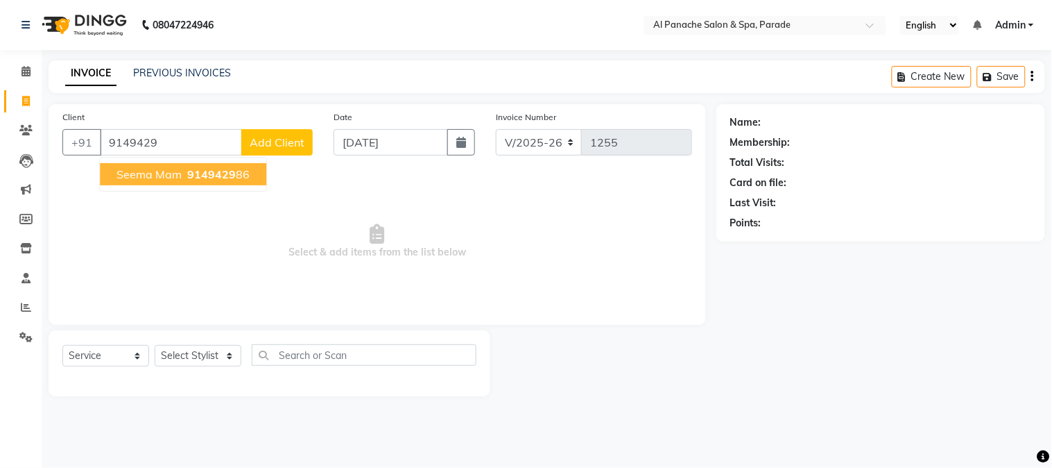
click at [189, 167] on span "9149429" at bounding box center [211, 174] width 49 height 14
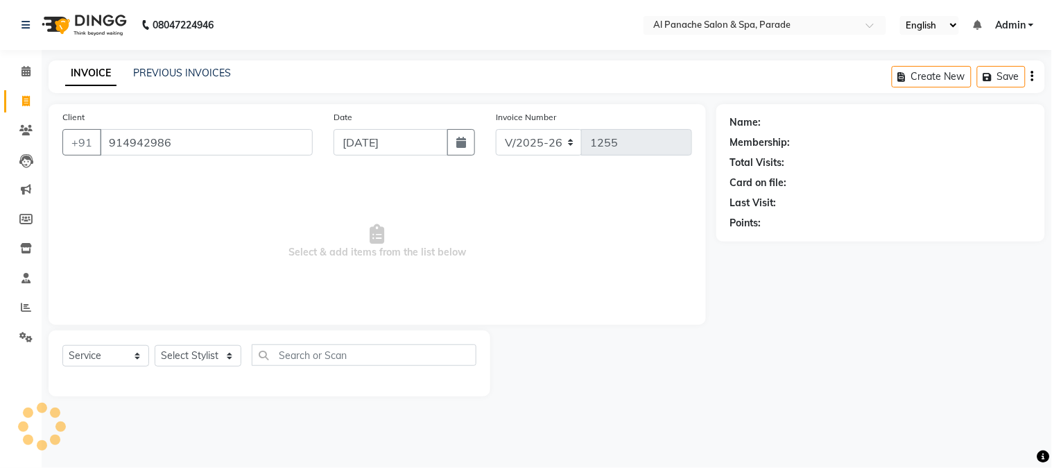
type input "914942986"
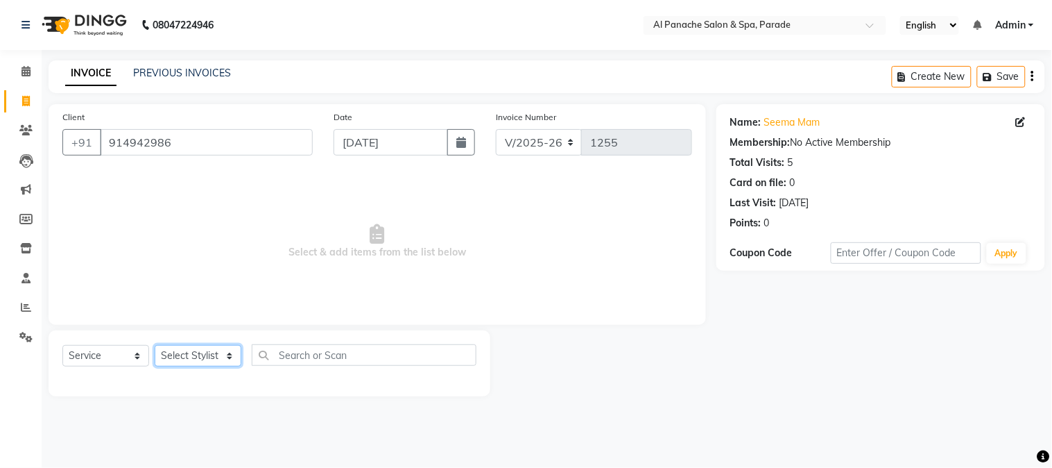
click at [220, 345] on select "Select Stylist [PERSON_NAME] Bhumi [PERSON_NAME] MANAGER [PERSON_NAME] [PERSON_…" at bounding box center [198, 356] width 87 height 22
select select "13471"
click at [155, 345] on select "Select Stylist [PERSON_NAME] Bhumi [PERSON_NAME] MANAGER [PERSON_NAME] [PERSON_…" at bounding box center [198, 356] width 87 height 22
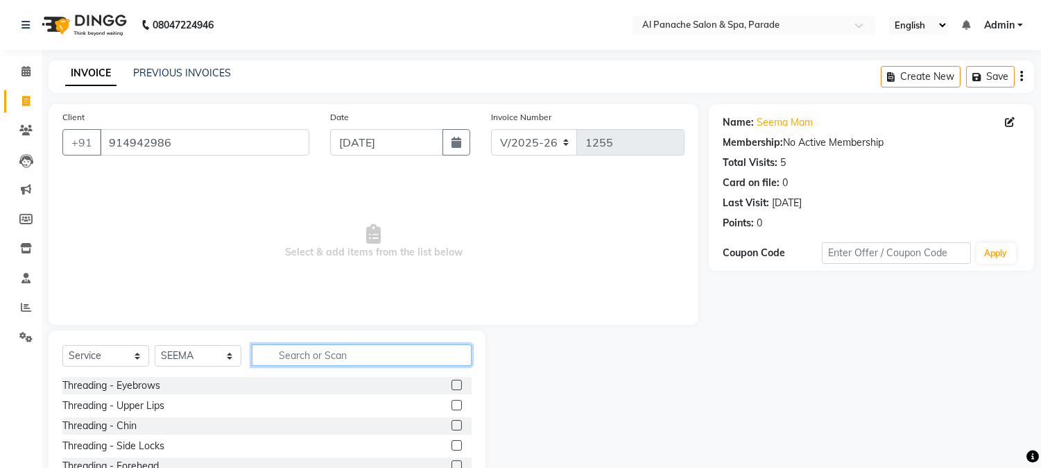
click at [384, 352] on input "text" at bounding box center [362, 355] width 220 height 22
type input "man"
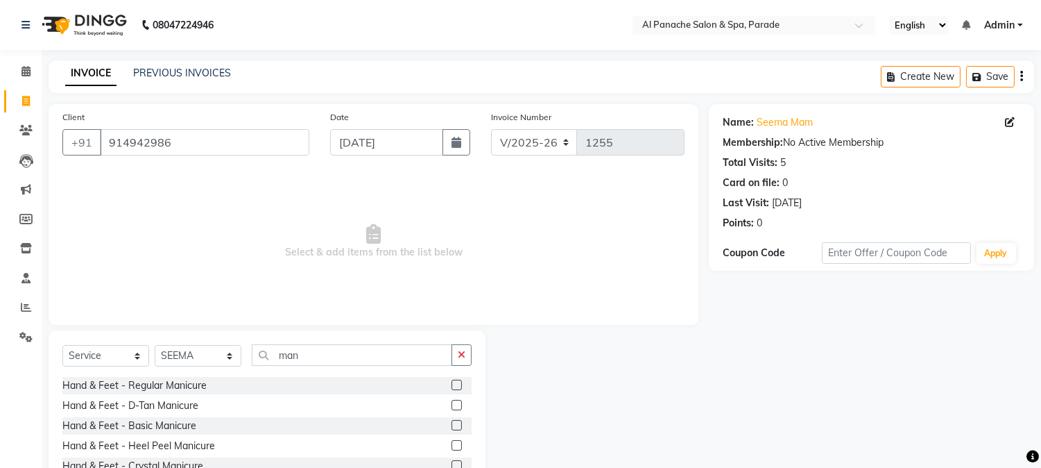
click at [460, 386] on label at bounding box center [457, 384] width 10 height 10
click at [460, 386] on input "checkbox" at bounding box center [456, 385] width 9 height 9
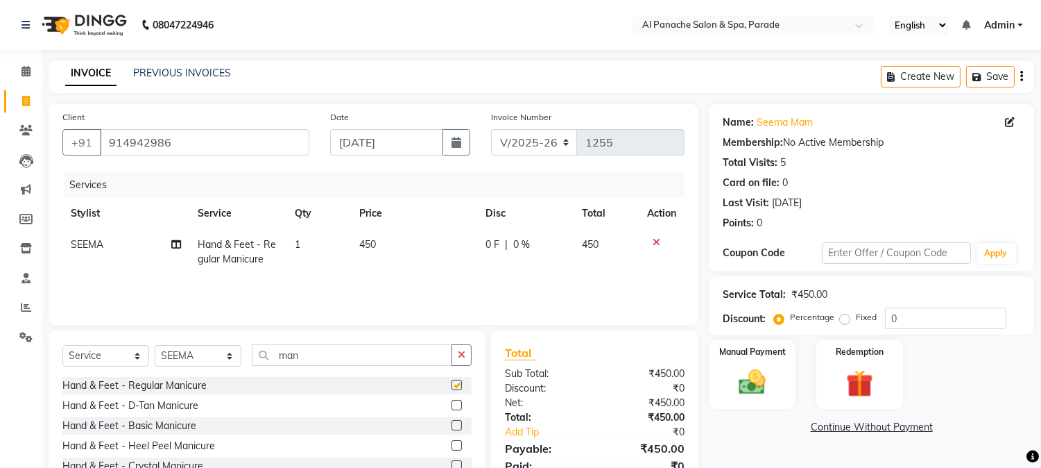
checkbox input "false"
click at [230, 358] on select "Select Stylist [PERSON_NAME] Bhumi [PERSON_NAME] MANAGER [PERSON_NAME] [PERSON_…" at bounding box center [198, 356] width 87 height 22
select select "62525"
click at [155, 345] on select "Select Stylist [PERSON_NAME] Bhumi [PERSON_NAME] MANAGER [PERSON_NAME] [PERSON_…" at bounding box center [198, 356] width 87 height 22
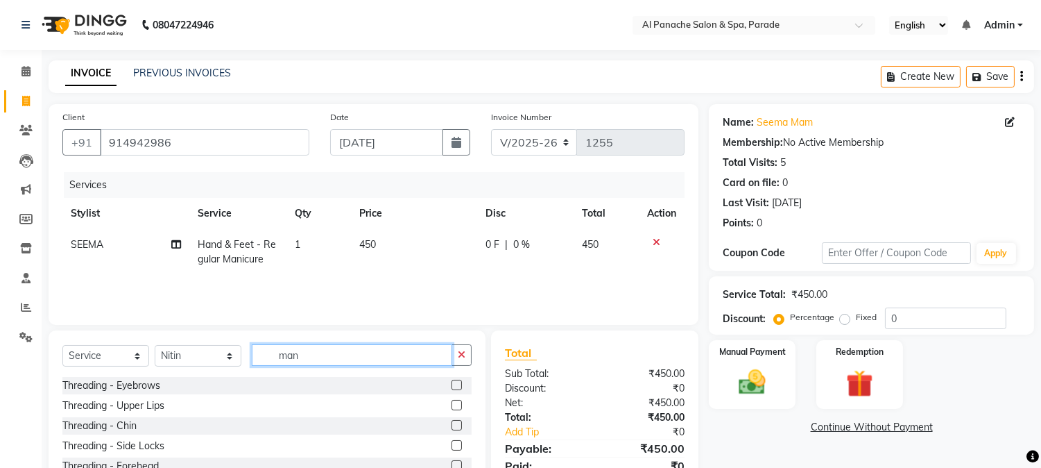
click at [337, 352] on input "man" at bounding box center [352, 355] width 200 height 22
type input "m"
type input "ped"
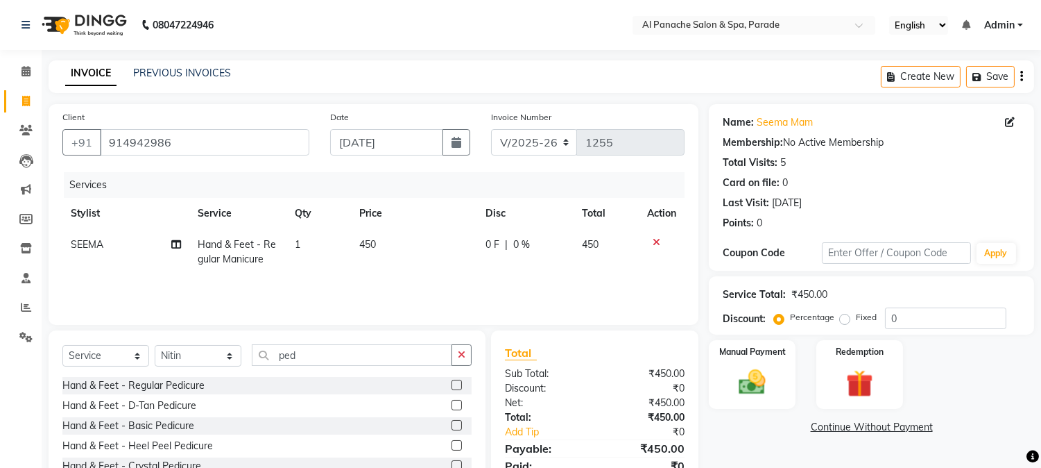
click at [455, 388] on label at bounding box center [457, 384] width 10 height 10
click at [455, 388] on input "checkbox" at bounding box center [456, 385] width 9 height 9
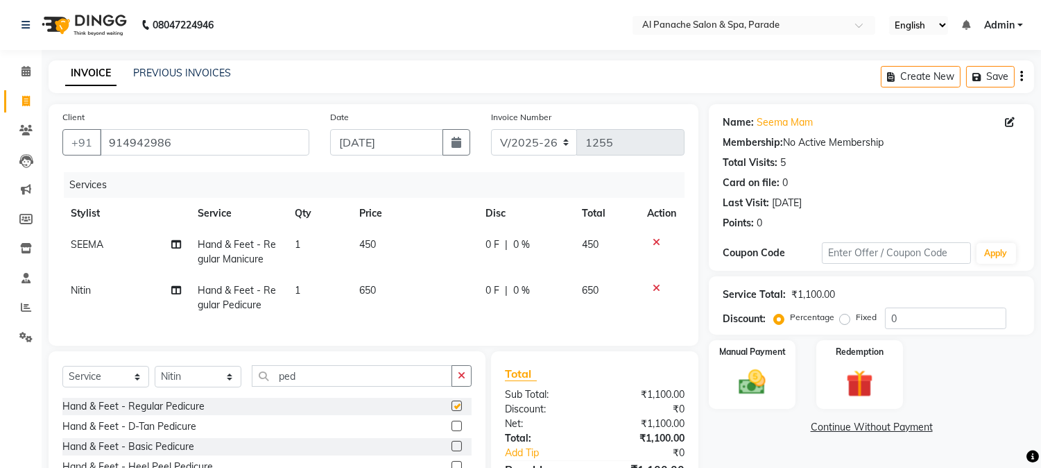
checkbox input "false"
click at [739, 377] on img at bounding box center [753, 382] width 46 height 33
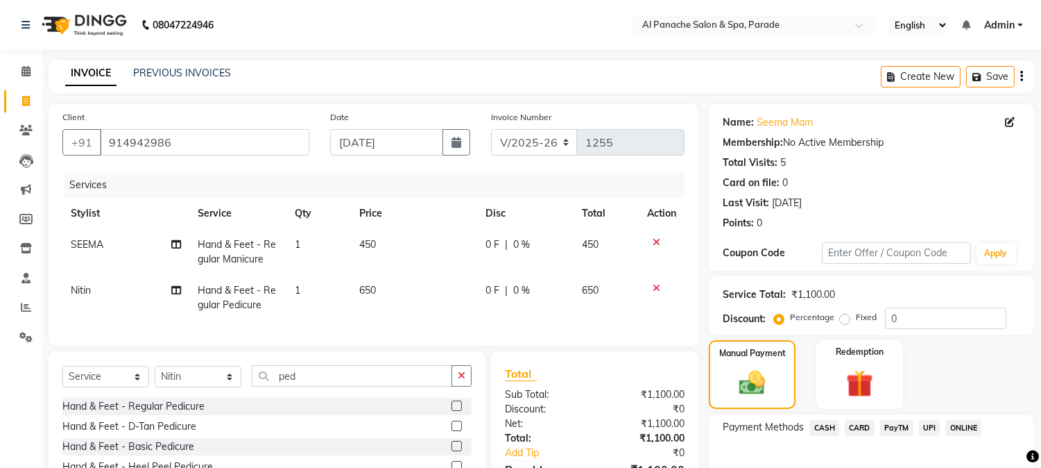
click at [896, 420] on span "PayTM" at bounding box center [896, 428] width 33 height 16
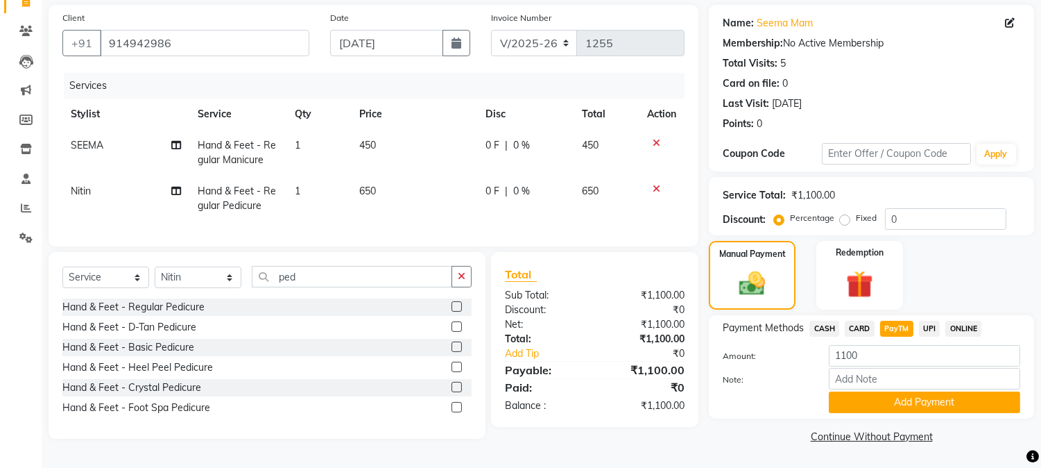
click at [920, 386] on div "Note:" at bounding box center [871, 380] width 318 height 24
drag, startPoint x: 920, startPoint y: 386, endPoint x: 924, endPoint y: 394, distance: 9.3
click at [924, 394] on div "Amount: 1100 Note: Add Payment" at bounding box center [872, 379] width 298 height 68
click at [924, 394] on button "Add Payment" at bounding box center [924, 402] width 191 height 22
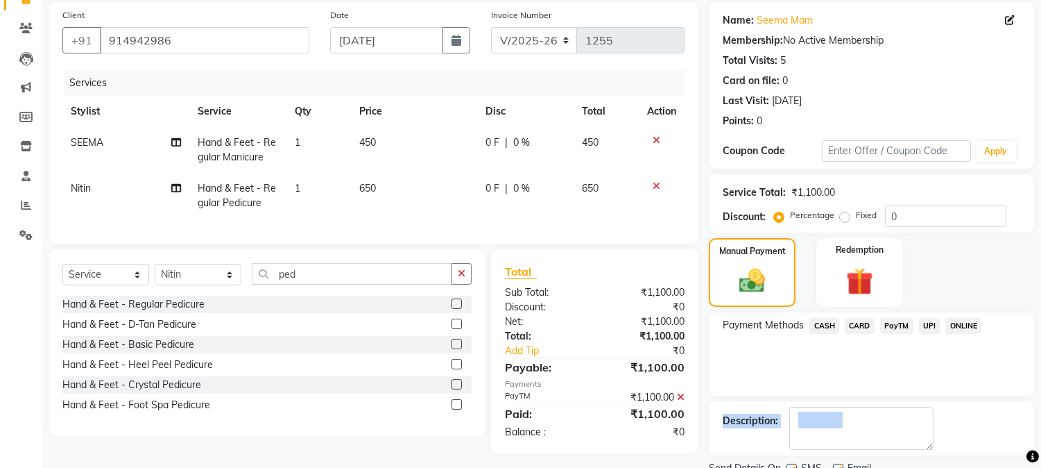
scroll to position [156, 0]
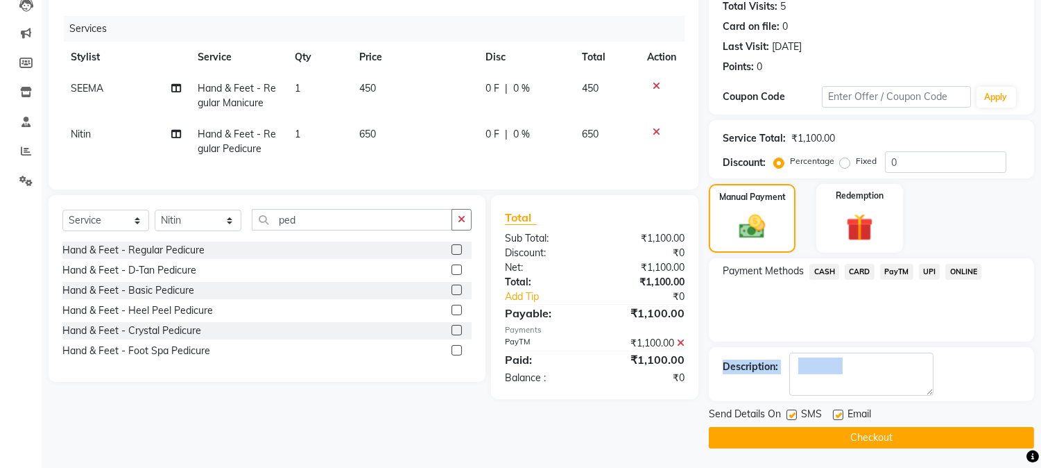
click at [997, 436] on button "Checkout" at bounding box center [871, 438] width 325 height 22
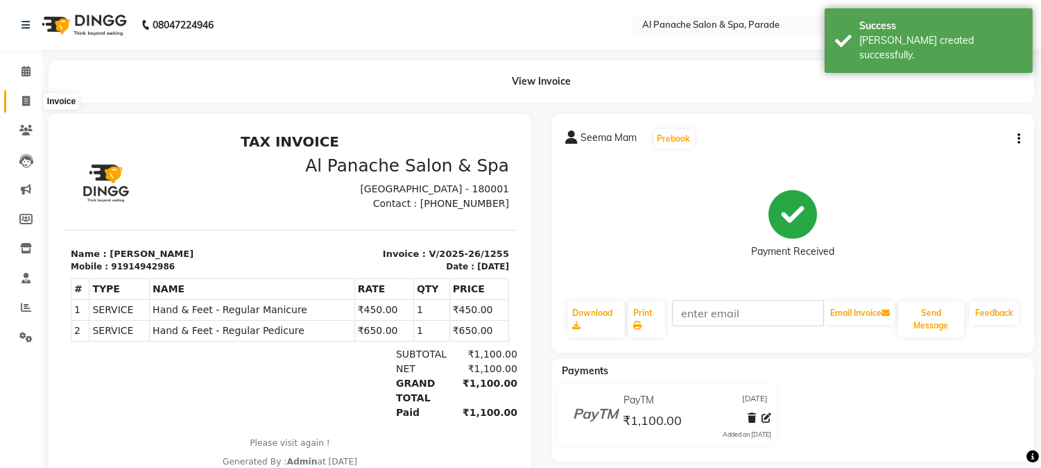
click at [28, 101] on icon at bounding box center [26, 101] width 8 height 10
select select "463"
select select "service"
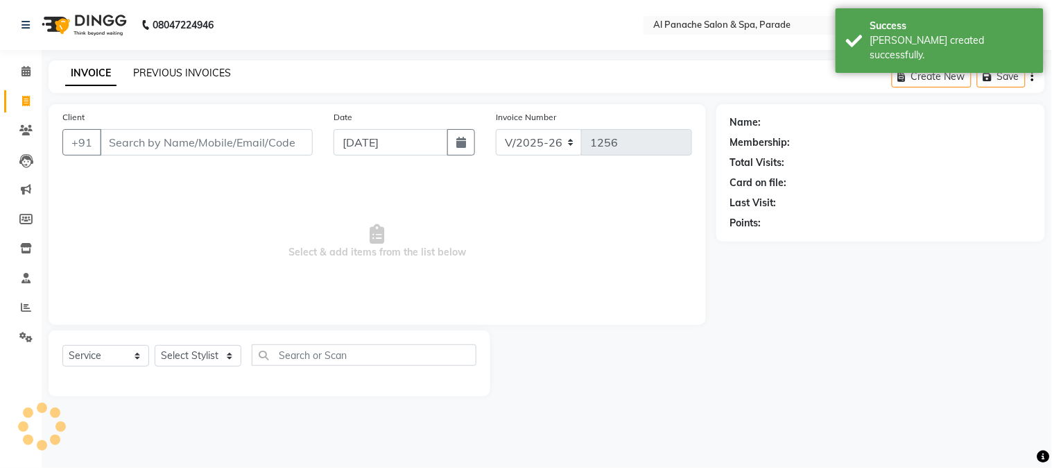
click at [155, 72] on link "PREVIOUS INVOICES" at bounding box center [182, 73] width 98 height 12
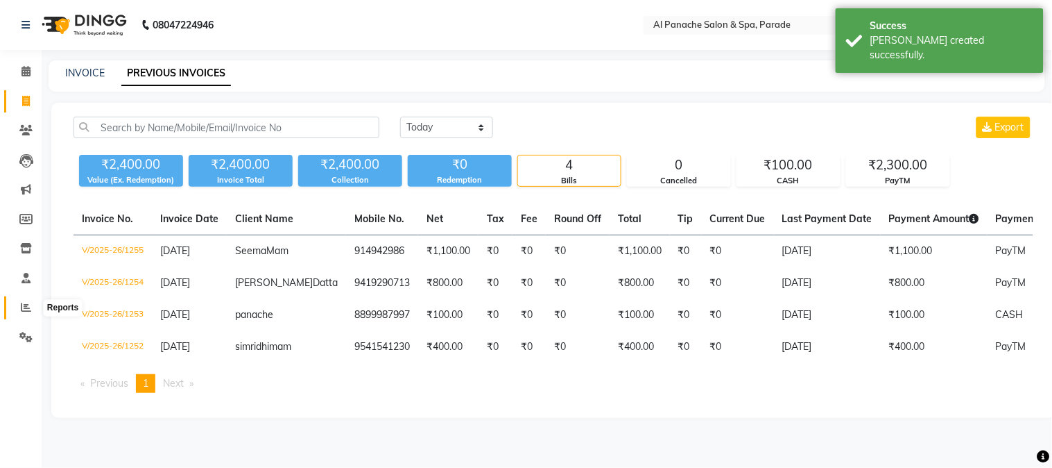
click at [21, 301] on span at bounding box center [26, 308] width 24 height 16
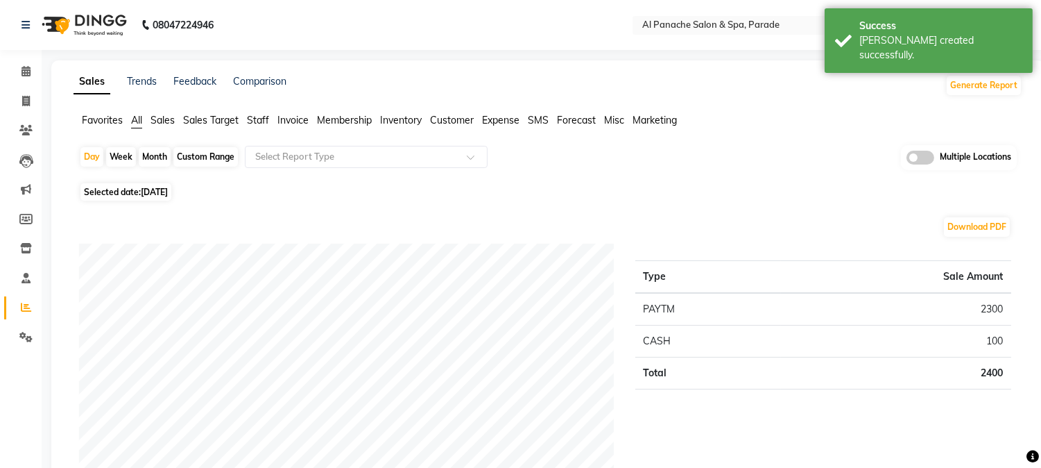
click at [158, 155] on div "Month" at bounding box center [155, 156] width 32 height 19
select select "9"
select select "2025"
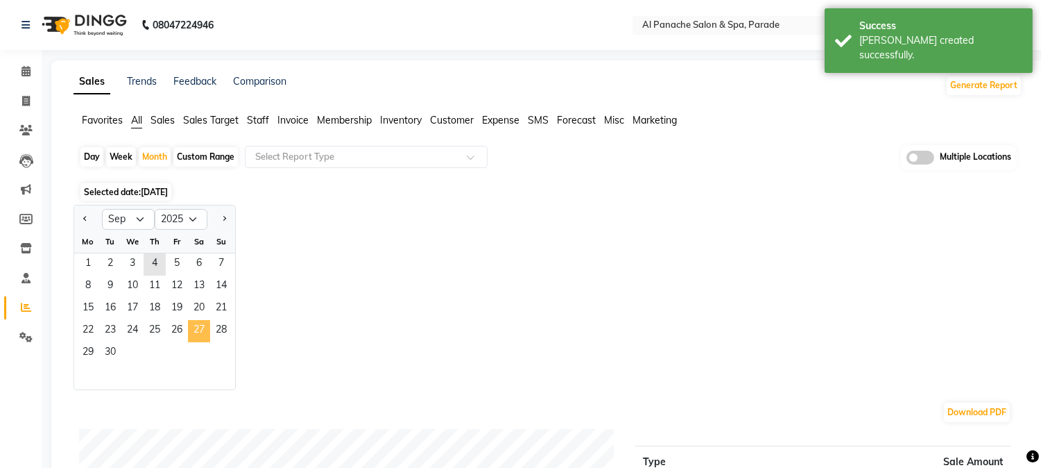
click at [205, 322] on span "27" at bounding box center [199, 331] width 22 height 22
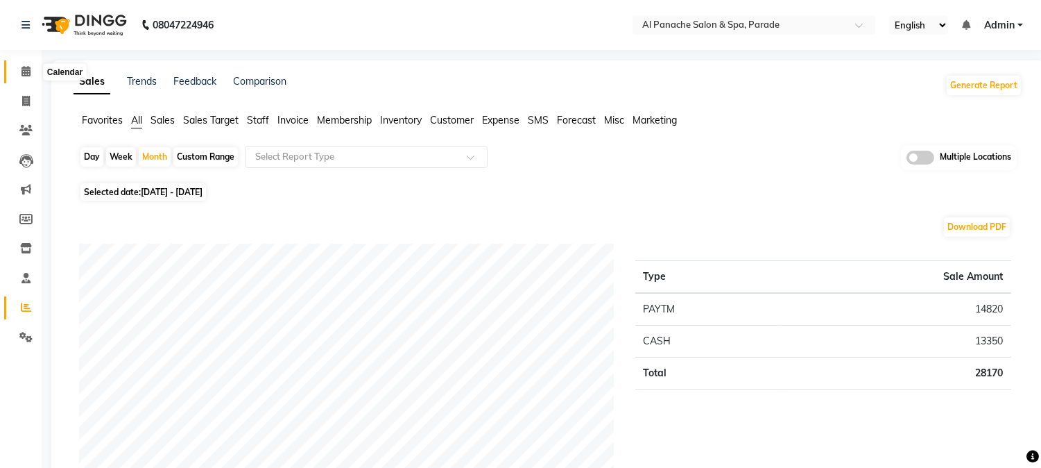
click at [26, 67] on icon at bounding box center [26, 71] width 9 height 10
